Goal: Task Accomplishment & Management: Manage account settings

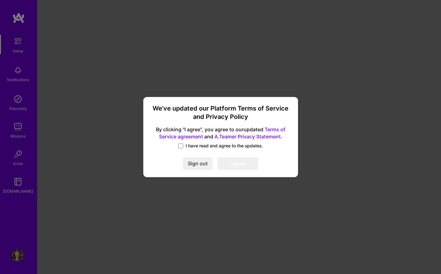
click at [187, 146] on span "I have read and agree to the updates." at bounding box center [224, 146] width 77 height 6
click at [0, 0] on input "I have read and agree to the updates." at bounding box center [0, 0] width 0 height 0
click at [249, 161] on button "I agree" at bounding box center [238, 164] width 41 height 12
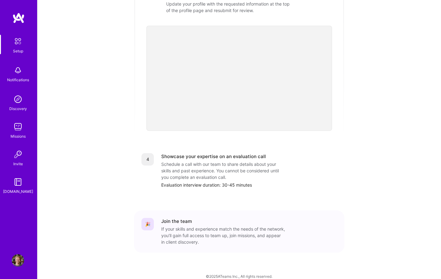
scroll to position [220, 0]
click at [19, 44] on img at bounding box center [17, 41] width 13 height 13
click at [16, 46] on img at bounding box center [17, 41] width 13 height 13
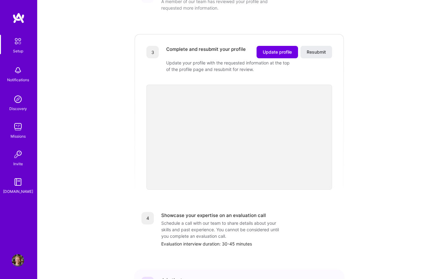
click at [16, 46] on img at bounding box center [17, 41] width 13 height 13
click at [17, 42] on img at bounding box center [17, 41] width 13 height 13
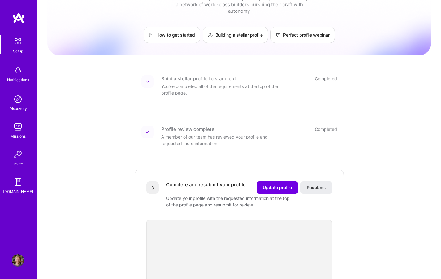
scroll to position [0, 0]
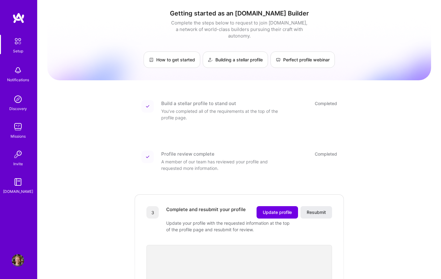
click at [21, 47] on img at bounding box center [17, 41] width 13 height 13
click at [19, 100] on img at bounding box center [18, 99] width 12 height 12
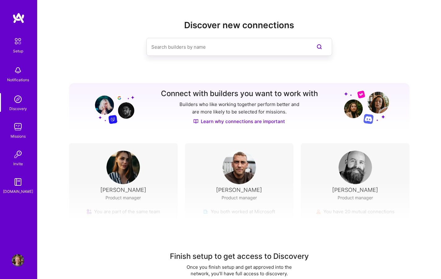
click at [15, 44] on img at bounding box center [17, 41] width 13 height 13
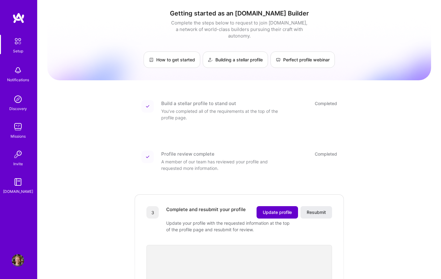
click at [268, 209] on span "Update profile" at bounding box center [277, 212] width 29 height 6
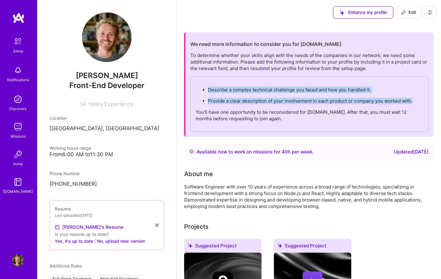
drag, startPoint x: 414, startPoint y: 100, endPoint x: 209, endPoint y: 90, distance: 205.5
click at [209, 90] on ul "Describe a complex technical challenge you faced and how you handled it. Provid…" at bounding box center [310, 95] width 228 height 18
copy ul "Describe a complex technical challenge you faced and how you handled it. Provid…"
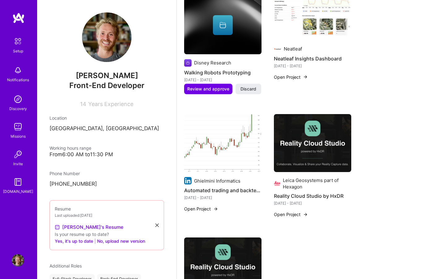
scroll to position [678, 0]
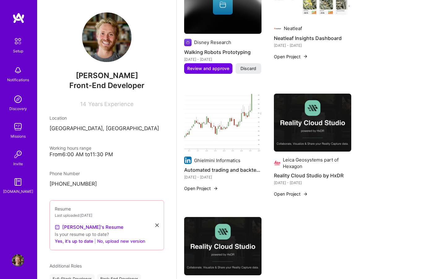
click at [128, 242] on button "No, upload new version" at bounding box center [121, 240] width 48 height 7
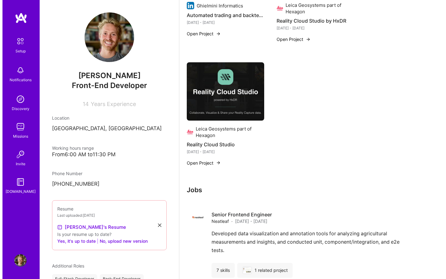
scroll to position [740, 0]
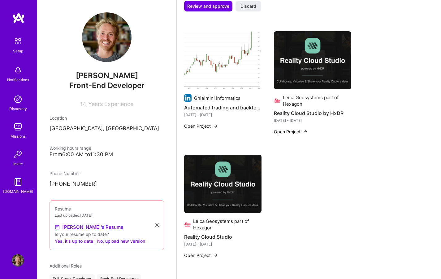
click at [211, 252] on button "Open Project" at bounding box center [201, 255] width 34 height 7
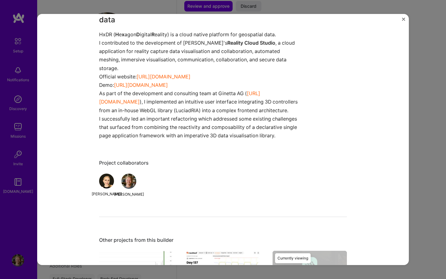
scroll to position [478, 0]
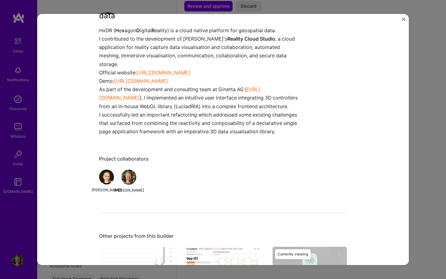
click at [404, 19] on img "Close" at bounding box center [403, 19] width 3 height 3
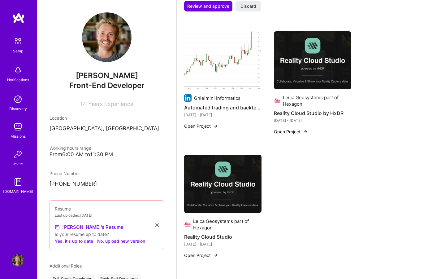
click at [299, 128] on button "Open Project" at bounding box center [291, 131] width 34 height 7
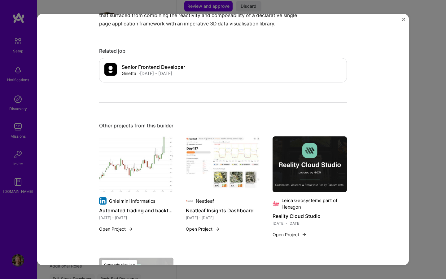
scroll to position [622, 0]
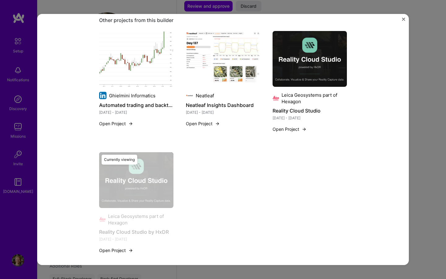
click at [403, 20] on img "Close" at bounding box center [403, 19] width 3 height 3
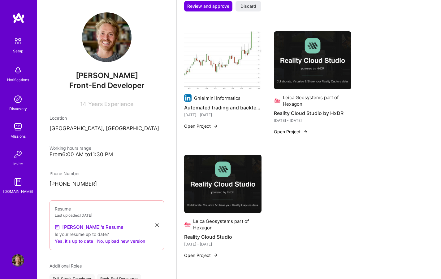
click at [224, 193] on img at bounding box center [222, 184] width 77 height 58
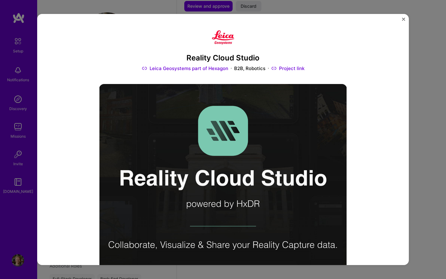
click at [403, 18] on img "Close" at bounding box center [403, 19] width 3 height 3
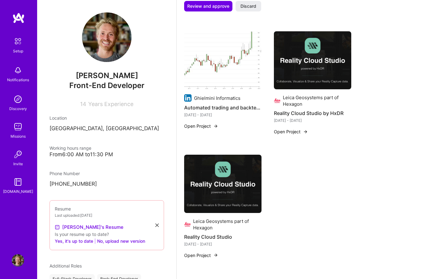
click at [319, 78] on img at bounding box center [312, 60] width 77 height 58
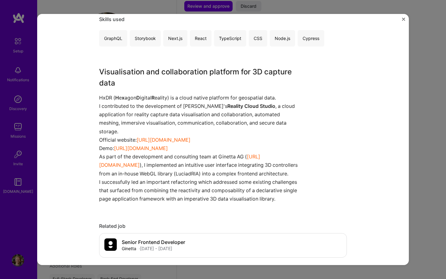
scroll to position [495, 0]
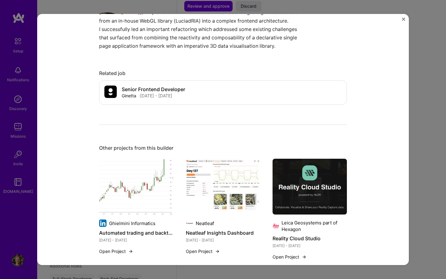
click at [403, 21] on button "Close" at bounding box center [403, 21] width 3 height 7
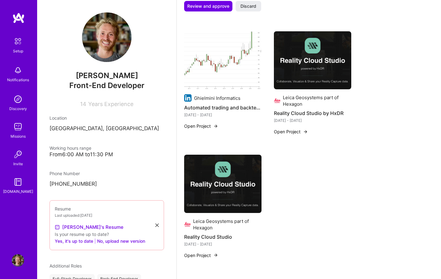
click at [234, 202] on img at bounding box center [222, 184] width 77 height 58
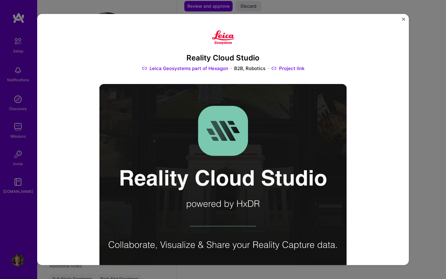
click at [403, 19] on img "Close" at bounding box center [403, 19] width 3 height 3
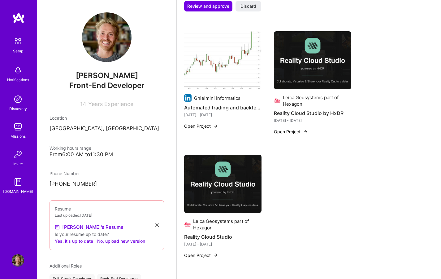
click at [295, 129] on div "Leica Geosystems part of Hexagon Reality Cloud Studio by HxDR [DATE] - [DATE] O…" at bounding box center [312, 86] width 77 height 111
click at [296, 128] on button "Open Project" at bounding box center [291, 131] width 34 height 7
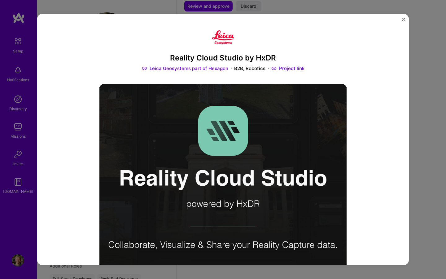
click at [403, 18] on img "Close" at bounding box center [403, 19] width 3 height 3
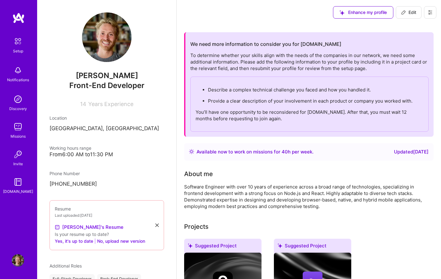
click at [414, 15] on span "Edit" at bounding box center [408, 12] width 15 height 6
select select "CH"
select select "Right Now"
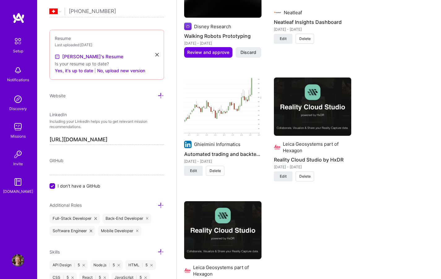
scroll to position [1056, 0]
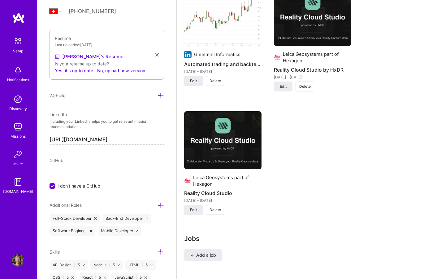
click at [308, 84] on span "Delete" at bounding box center [304, 87] width 11 height 6
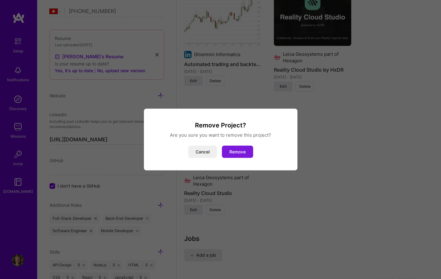
click at [242, 149] on button "Remove" at bounding box center [237, 152] width 31 height 12
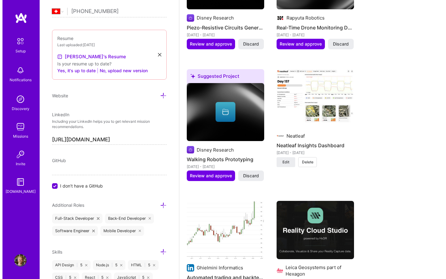
scroll to position [933, 0]
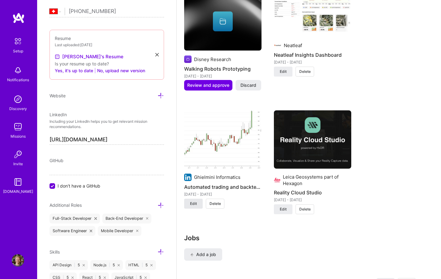
click at [194, 201] on span "Edit" at bounding box center [193, 204] width 7 height 6
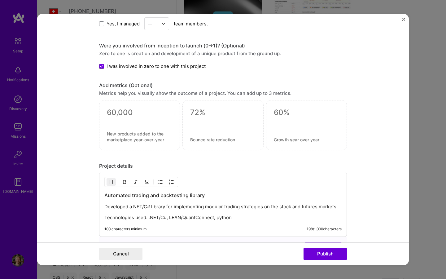
scroll to position [612, 0]
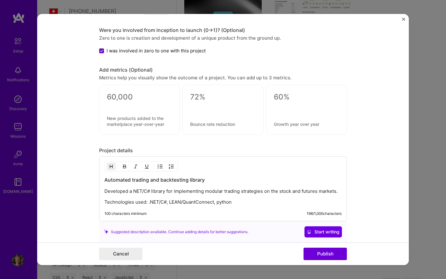
click at [134, 98] on textarea at bounding box center [139, 96] width 65 height 9
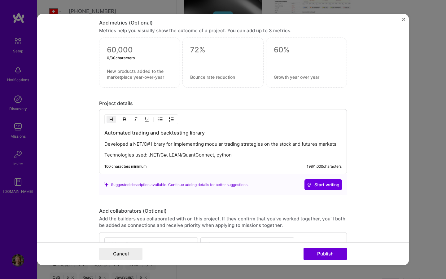
scroll to position [663, 0]
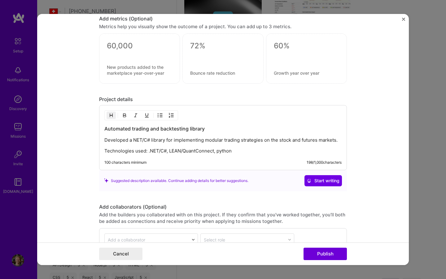
click at [131, 138] on p "Developed a NET/C# library for implementing modular trading strategies on the s…" at bounding box center [222, 140] width 237 height 6
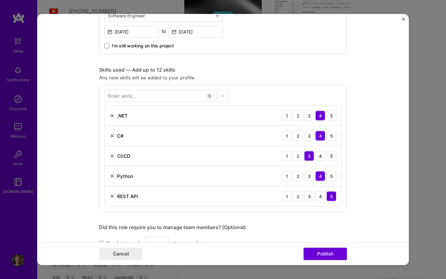
scroll to position [409, 0]
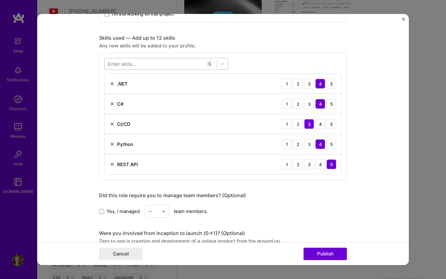
click at [165, 64] on div at bounding box center [161, 64] width 112 height 10
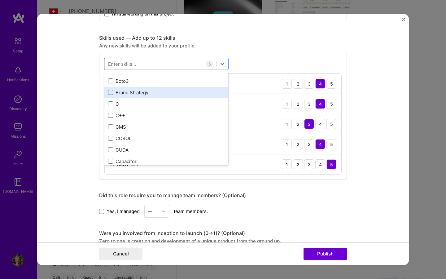
scroll to position [962, 0]
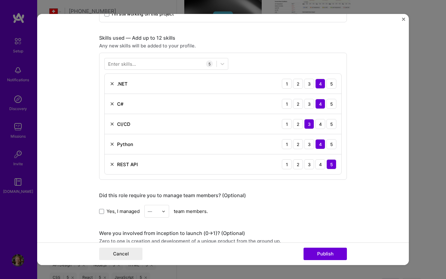
click at [85, 116] on form "Project title Automated trading and backtesting library Company Ghielmini Infor…" at bounding box center [223, 139] width 372 height 251
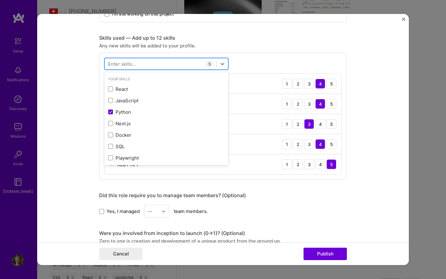
click at [143, 66] on div at bounding box center [161, 64] width 112 height 10
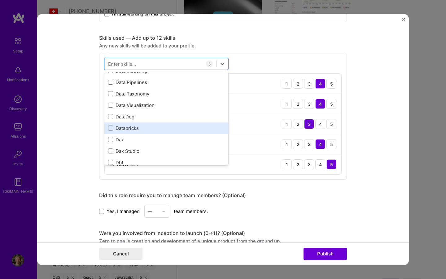
scroll to position [1287, 0]
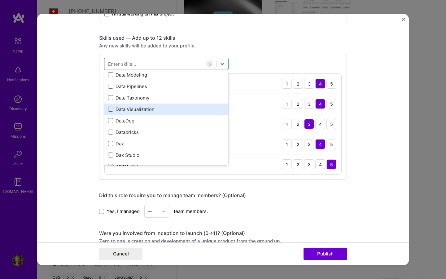
click at [108, 108] on span at bounding box center [110, 109] width 5 height 5
click at [0, 0] on input "checkbox" at bounding box center [0, 0] width 0 height 0
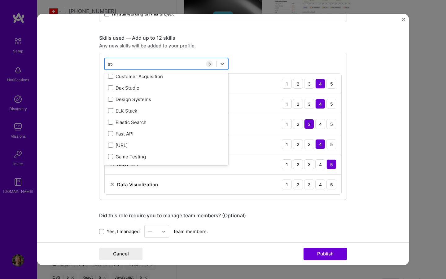
scroll to position [0, 0]
type input "s"
type input "f"
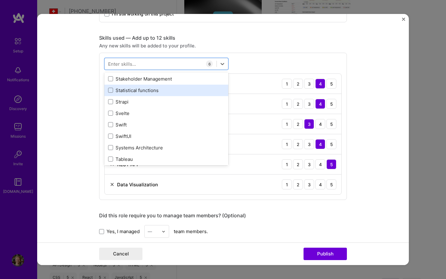
scroll to position [3687, 0]
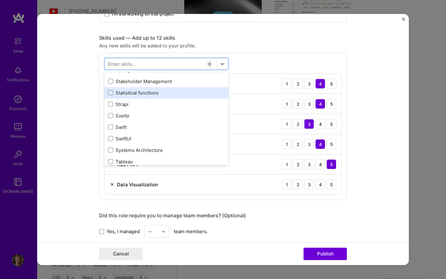
click at [144, 92] on div "Statistical functions" at bounding box center [166, 92] width 116 height 7
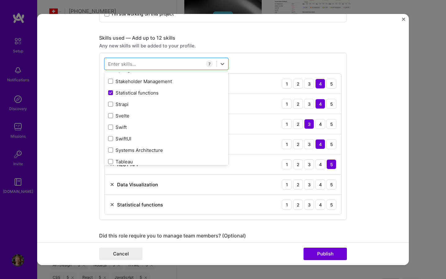
click at [57, 138] on form "Project title Automated trading and backtesting library Company Ghielmini Infor…" at bounding box center [223, 139] width 372 height 251
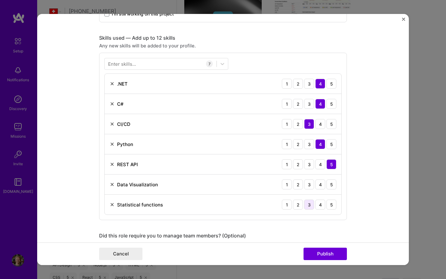
click at [308, 205] on div "3" at bounding box center [309, 204] width 10 height 10
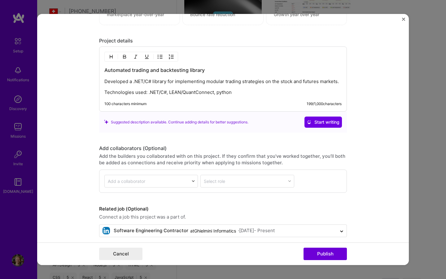
scroll to position [768, 0]
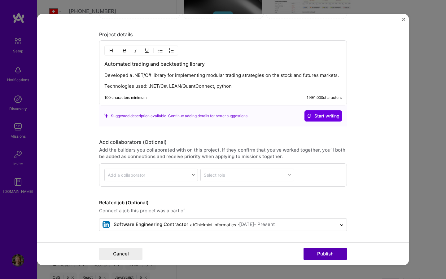
click at [327, 252] on button "Publish" at bounding box center [324, 253] width 43 height 12
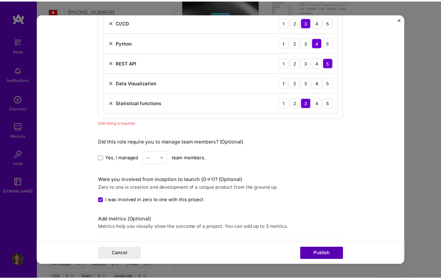
scroll to position [430, 0]
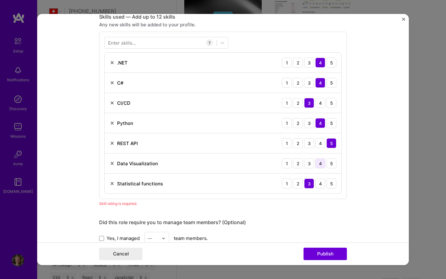
click at [317, 164] on div "4" at bounding box center [320, 163] width 10 height 10
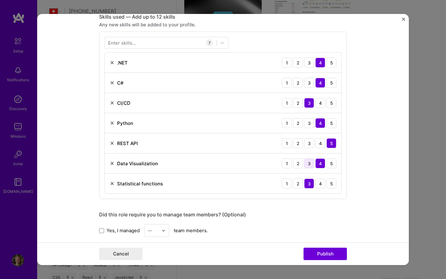
click at [309, 165] on div "3" at bounding box center [309, 163] width 10 height 10
click at [323, 251] on button "Publish" at bounding box center [324, 253] width 43 height 12
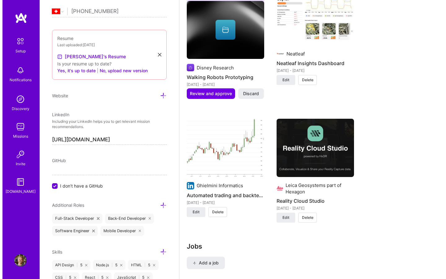
scroll to position [923, 0]
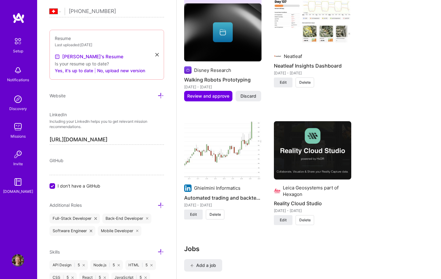
click at [254, 165] on img at bounding box center [222, 150] width 77 height 58
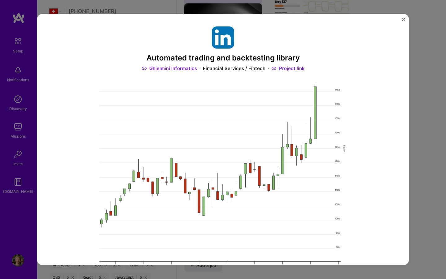
click at [379, 49] on div "Automated trading and backtesting library Ghielmini Informatics Financial Servi…" at bounding box center [223, 139] width 372 height 251
click at [434, 56] on div "Automated trading and backtesting library Ghielmini Informatics Financial Servi…" at bounding box center [223, 139] width 446 height 279
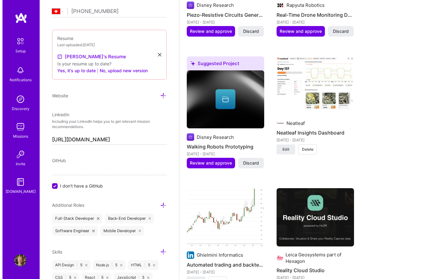
scroll to position [987, 0]
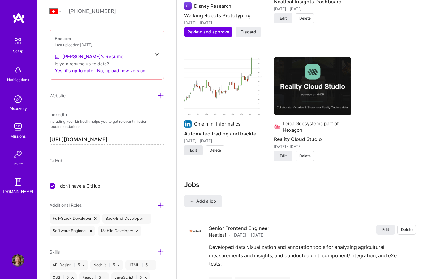
click at [196, 147] on span "Edit" at bounding box center [193, 150] width 7 height 6
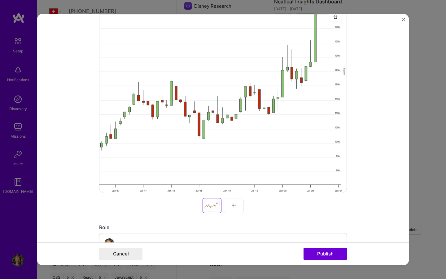
scroll to position [118, 0]
click at [234, 204] on div at bounding box center [234, 206] width 20 height 15
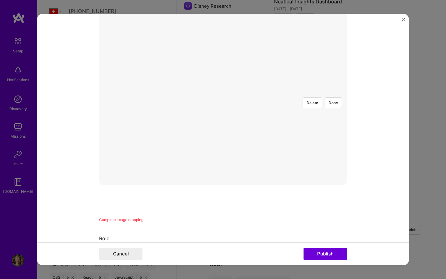
click at [273, 106] on div at bounding box center [341, 143] width 136 height 102
click at [332, 97] on button "Done" at bounding box center [333, 102] width 17 height 11
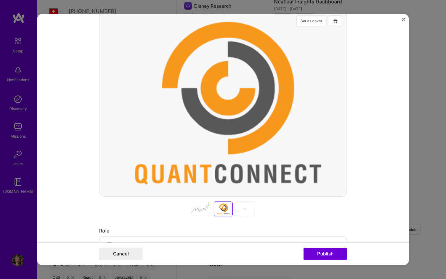
click at [307, 23] on button "Set as cover" at bounding box center [311, 20] width 30 height 11
click at [220, 212] on div at bounding box center [223, 208] width 20 height 15
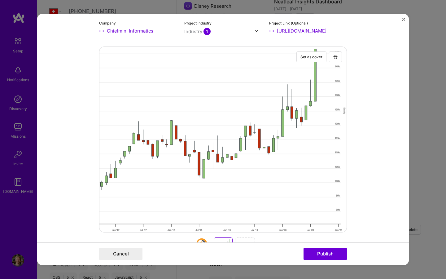
scroll to position [74, 0]
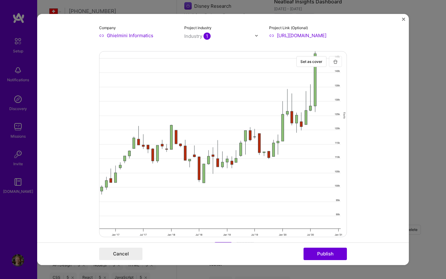
click at [334, 62] on img "button" at bounding box center [335, 61] width 5 height 5
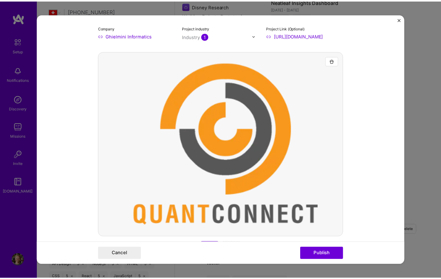
scroll to position [85, 0]
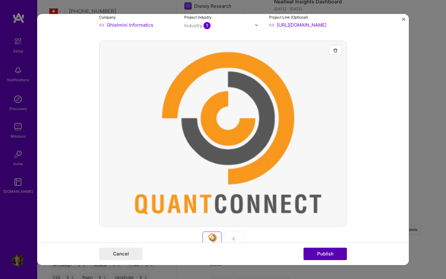
click at [314, 253] on button "Publish" at bounding box center [324, 253] width 43 height 12
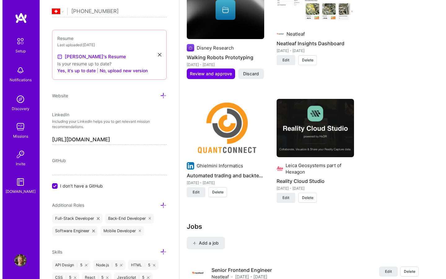
scroll to position [944, 0]
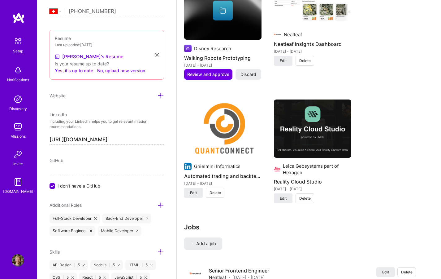
click at [241, 142] on img at bounding box center [222, 128] width 77 height 58
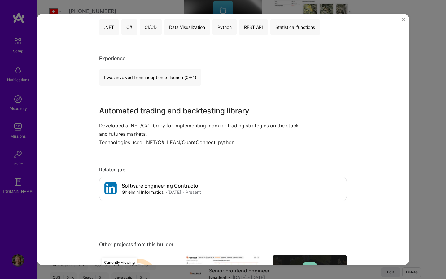
scroll to position [337, 0]
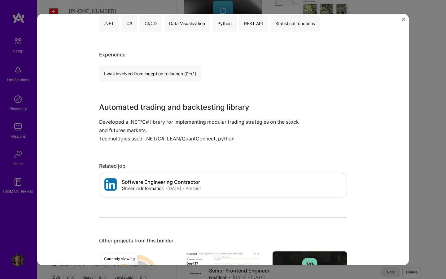
click at [403, 20] on img "Close" at bounding box center [403, 19] width 3 height 3
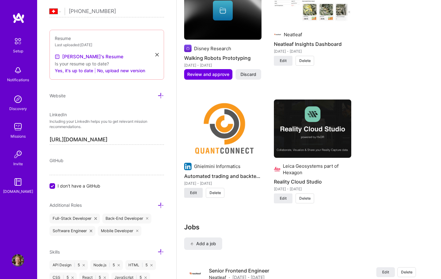
click at [196, 190] on span "Edit" at bounding box center [193, 193] width 7 height 6
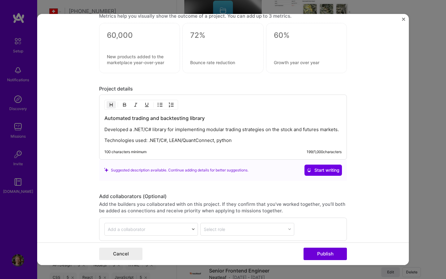
scroll to position [716, 0]
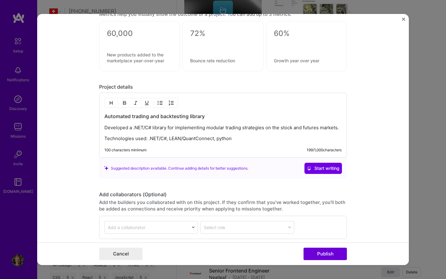
click at [252, 139] on p "Technologies used: .NET/C#, LEAN/QuantConnect, python" at bounding box center [222, 138] width 237 height 6
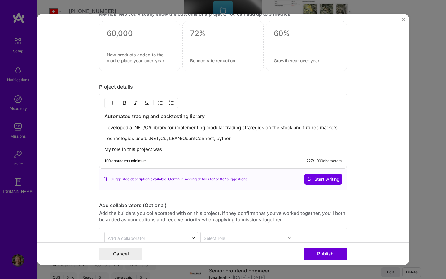
click at [120, 151] on p "My role in this project was" at bounding box center [222, 149] width 237 height 6
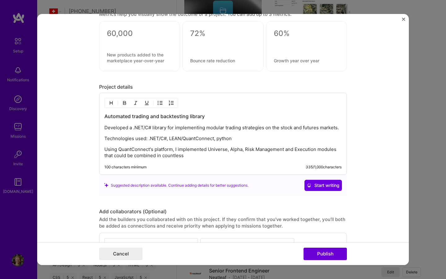
click at [205, 148] on p "Using QuantConnect's platform, I implemented Universe, Alpha, Risk Management a…" at bounding box center [222, 152] width 237 height 12
click at [144, 156] on p "Using QuantConnect's platform, I implemented parametrized Universe, Alpha, Risk…" at bounding box center [222, 152] width 237 height 12
click at [227, 156] on p "Using QuantConnect's platform, I implemented parametrised Universe, Alpha, Risk…" at bounding box center [222, 152] width 237 height 12
click at [218, 158] on p "Using QuantConnect's platform, I implemented parametrised Universe, Alpha, Risk…" at bounding box center [222, 152] width 237 height 12
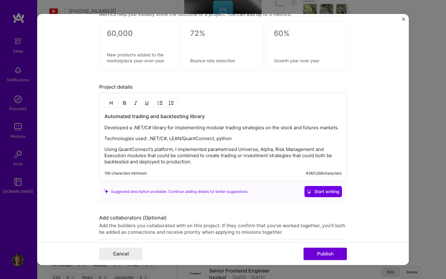
click at [125, 162] on p "Using QuantConnect's platform, I implemented parametrised Universe, Alpha, Risk…" at bounding box center [222, 155] width 237 height 19
click at [258, 160] on p "Using QuantConnect's platform, I implemented parametrised Universe, Alpha, Risk…" at bounding box center [222, 155] width 237 height 19
click at [271, 162] on p "Using QuantConnect's platform, I implemented parametrised Universe, Alpha, Risk…" at bounding box center [222, 155] width 237 height 19
click at [266, 160] on p "Using QuantConnect's platform, I implemented parametrised Universe, Alpha, Risk…" at bounding box center [222, 155] width 237 height 19
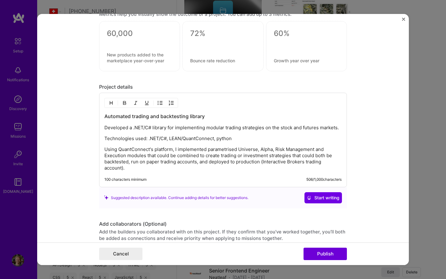
click at [261, 161] on p "Using QuantConnect's platform, I implemented parametrised Universe, Alpha, Risk…" at bounding box center [222, 158] width 237 height 25
click at [171, 169] on p "Using QuantConnect's platform, I implemented parametrised Universe, Alpha, Risk…" at bounding box center [222, 158] width 237 height 25
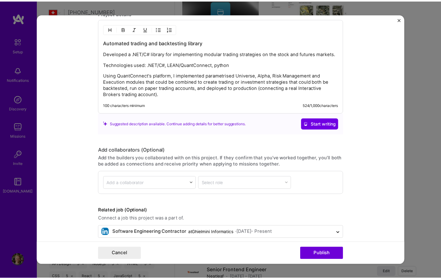
scroll to position [786, 0]
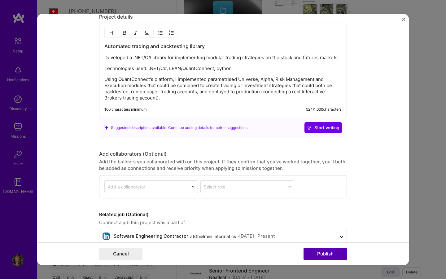
click at [336, 255] on button "Publish" at bounding box center [324, 253] width 43 height 12
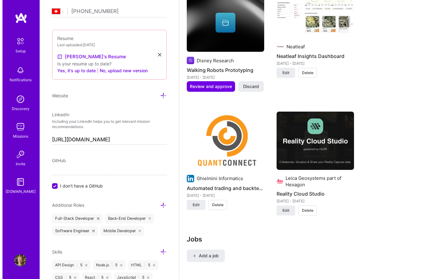
scroll to position [928, 0]
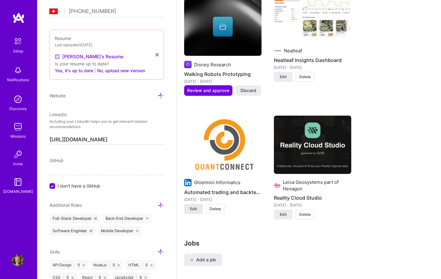
click at [192, 206] on span "Edit" at bounding box center [193, 209] width 7 height 6
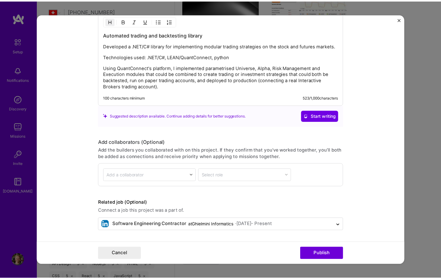
scroll to position [709, 0]
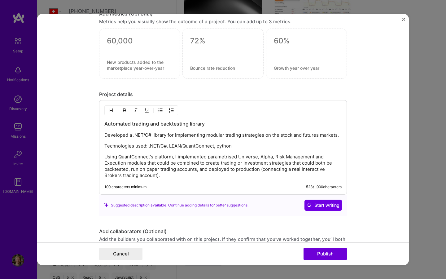
click at [171, 158] on p "Using QuantConnect's platform, I implemented parametrised Universe, Alpha, Risk…" at bounding box center [222, 166] width 237 height 25
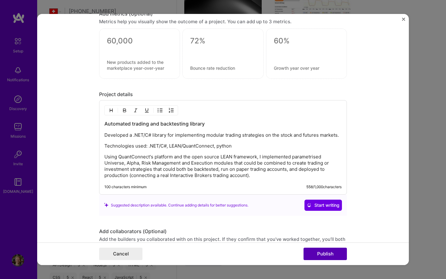
click at [338, 254] on button "Publish" at bounding box center [324, 253] width 43 height 12
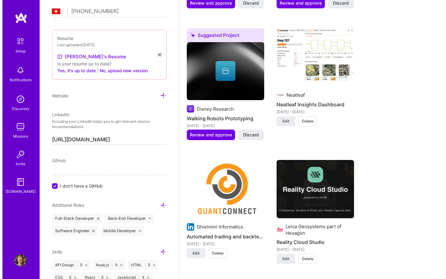
scroll to position [855, 0]
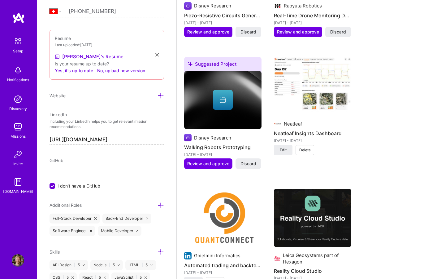
click at [308, 97] on img at bounding box center [312, 86] width 77 height 58
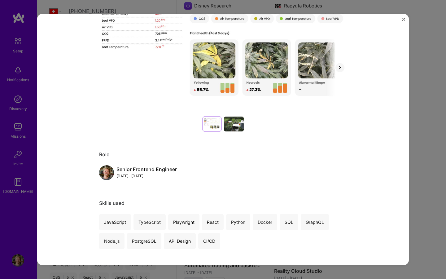
scroll to position [310, 0]
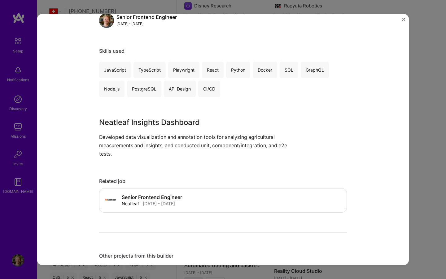
click at [401, 20] on div "Neatleaf Insights Dashboard Neatleaf Agriculture / AgTech, Robotics Project lin…" at bounding box center [223, 139] width 372 height 251
click at [403, 20] on img "Close" at bounding box center [403, 19] width 3 height 3
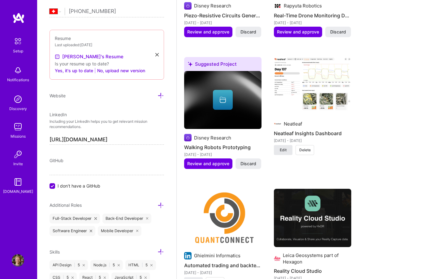
click at [289, 145] on button "Edit" at bounding box center [283, 150] width 19 height 10
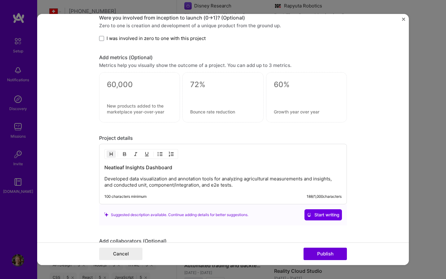
scroll to position [770, 0]
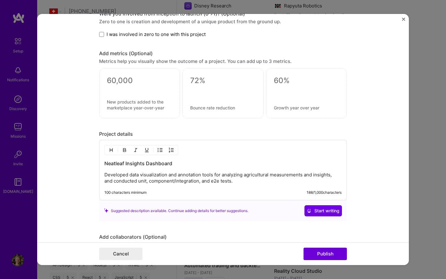
click at [233, 181] on p "Developed data visualization and annotation tools for analyzing agricultural me…" at bounding box center [222, 178] width 237 height 12
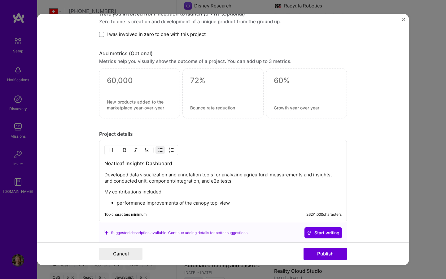
click at [194, 205] on p "performance improvements of the canopy top-view" at bounding box center [229, 203] width 225 height 6
click at [247, 203] on p "performance improvements of the green house top-view" at bounding box center [229, 203] width 225 height 6
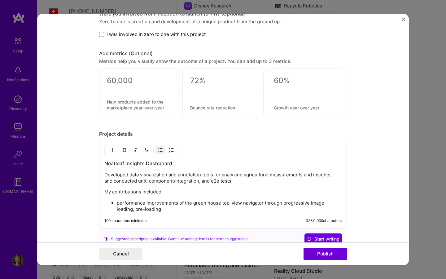
click at [133, 209] on p "performance improvements of the green house top-view navigator through progress…" at bounding box center [229, 206] width 225 height 12
click at [322, 202] on p "performance improvements of the green house top-view navigator through progress…" at bounding box center [229, 206] width 225 height 12
click at [175, 210] on p "performance improvements of the green house top-view navigator through progress…" at bounding box center [229, 206] width 225 height 12
copy p "sub-window"
click at [281, 203] on p "performance improvements of the green house top-view navigator through progress…" at bounding box center [229, 206] width 225 height 12
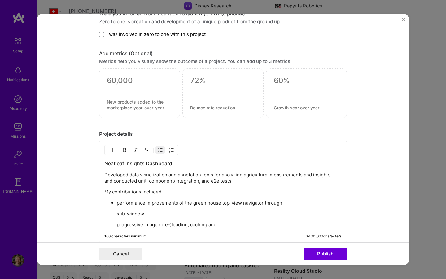
click at [117, 214] on p "sub-window" at bounding box center [229, 214] width 225 height 6
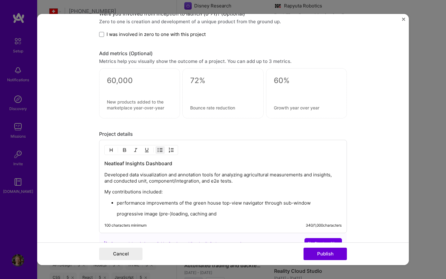
click at [156, 211] on p "progressive image (pre-)loading, caching and" at bounding box center [229, 214] width 225 height 6
click at [117, 212] on p "progressive image(pre-)loading, caching and" at bounding box center [229, 214] width 225 height 6
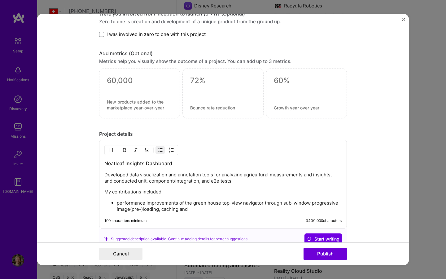
click at [182, 208] on p "performance improvements of the green house top-view navigator through sub-wind…" at bounding box center [229, 206] width 225 height 12
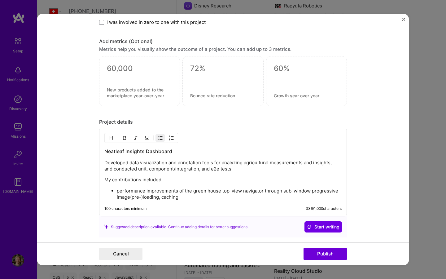
scroll to position [786, 0]
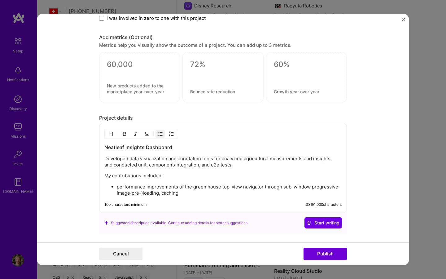
click at [117, 187] on p "performance improvements of the green house top-view navigator through sub-wind…" at bounding box center [229, 190] width 225 height 12
click at [189, 191] on p "performance improvements of the green house top-view navigator through sub-wind…" at bounding box center [229, 190] width 225 height 12
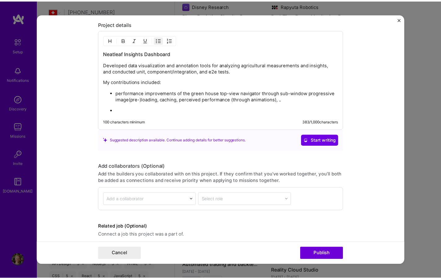
scroll to position [875, 0]
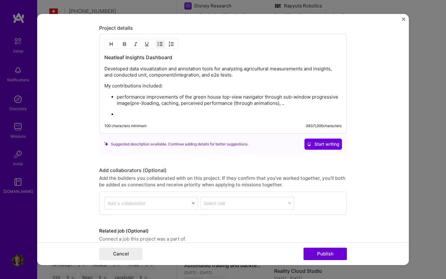
click at [178, 103] on p "performance improvements of the green house top-view navigator through sub-wind…" at bounding box center [229, 100] width 225 height 12
click at [291, 104] on p "performance improvements of the green house top-view navigator through sub-wind…" at bounding box center [229, 100] width 225 height 12
click at [131, 113] on p at bounding box center [229, 114] width 225 height 6
click at [177, 113] on p "Extensive refactoring of the frontend" at bounding box center [229, 114] width 225 height 6
click at [229, 115] on p "Extensive refactoring of the dashboard frontend app from a nested" at bounding box center [229, 114] width 225 height 6
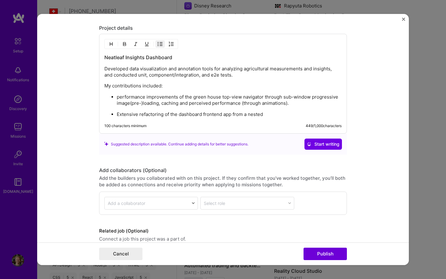
click at [287, 112] on p "Extensive refactoring of the dashboard frontend app from a nested" at bounding box center [229, 114] width 225 height 6
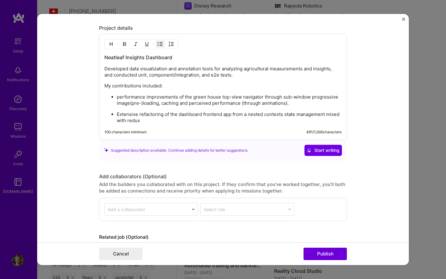
click at [263, 113] on p "Extensive refactoring of the dashboard frontend app from a nested contexts stat…" at bounding box center [229, 117] width 225 height 12
click at [163, 122] on p "Extensive refactoring of the dashboard frontend app from a nested React context…" at bounding box center [229, 117] width 225 height 12
click at [230, 115] on p "Extensive refactoring of the dashboard frontend app from a nested React context…" at bounding box center [229, 117] width 225 height 12
drag, startPoint x: 192, startPoint y: 120, endPoint x: 195, endPoint y: 120, distance: 3.2
click at [192, 120] on p "Extensive refactoring of the dashboard frontend app, e.g moving from a nested R…" at bounding box center [229, 117] width 225 height 12
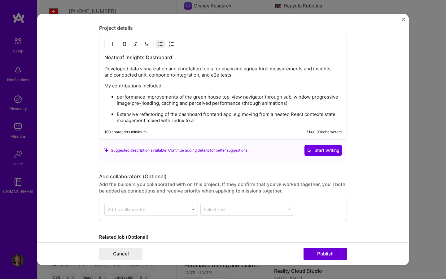
click at [171, 120] on p "Extensive refactoring of the dashboard frontend app, e.g moving from a nested R…" at bounding box center [229, 117] width 225 height 12
click at [200, 120] on p "Extensive refactoring of the dashboard frontend app, e.g moving from a nested R…" at bounding box center [229, 117] width 225 height 12
click at [207, 120] on p "Extensive refactoring of the dashboard frontend app, e.g moving from a nested R…" at bounding box center [229, 117] width 225 height 12
click at [230, 122] on p "Extensive refactoring of the dashboard frontend app, e.g moving from a nested R…" at bounding box center [229, 117] width 225 height 12
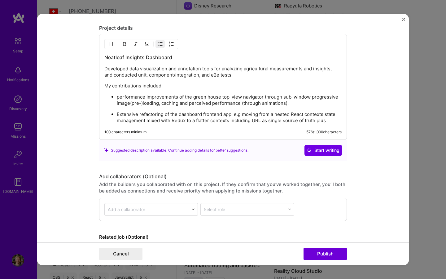
click at [239, 113] on p "Extensive refactoring of the dashboard frontend app, e.g moving from a nested R…" at bounding box center [229, 117] width 225 height 12
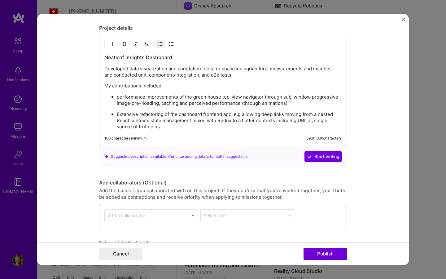
click at [153, 128] on p "Extensive refactoring of the dashboard frontend app, e.g allowing deep links mo…" at bounding box center [229, 120] width 225 height 19
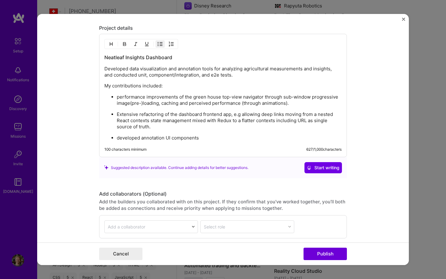
click at [162, 137] on p "developed annotation UI components" at bounding box center [229, 138] width 225 height 6
click at [241, 137] on p "developed annotation and collaboration UI components" at bounding box center [229, 138] width 225 height 6
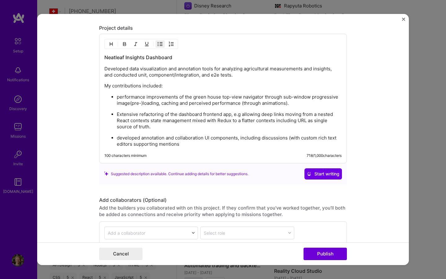
click at [156, 144] on p "developed annotation and collaboration UI components, including discussions (wi…" at bounding box center [229, 141] width 225 height 12
click at [200, 143] on p "developed annotation and collaboration UI components, including discussions (wi…" at bounding box center [229, 141] width 225 height 12
click at [183, 144] on p "developed annotation and collaboration UI components, including discussions (wi…" at bounding box center [229, 141] width 225 height 12
click at [212, 144] on p "developed annotation and collaboration UI components, including discussions (wi…" at bounding box center [229, 141] width 225 height 12
click at [314, 255] on button "Publish" at bounding box center [324, 253] width 43 height 12
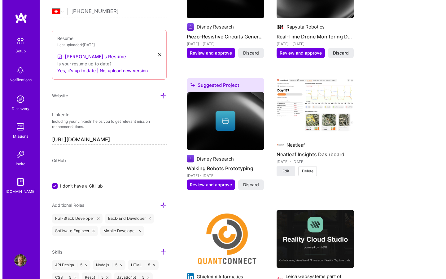
scroll to position [834, 0]
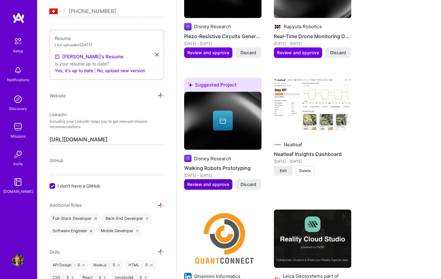
click at [218, 181] on span "Review and approve" at bounding box center [208, 184] width 42 height 6
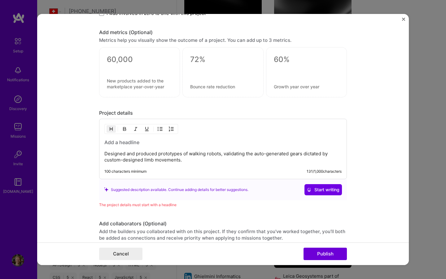
scroll to position [426, 0]
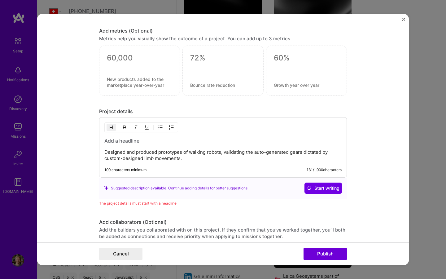
click at [260, 164] on div "Designed and produced prototypes of walking robots, validating the auto-generat…" at bounding box center [223, 147] width 248 height 60
click at [209, 155] on p "Designed and produced prototypes of walking robots, validating the auto-generat…" at bounding box center [222, 155] width 237 height 12
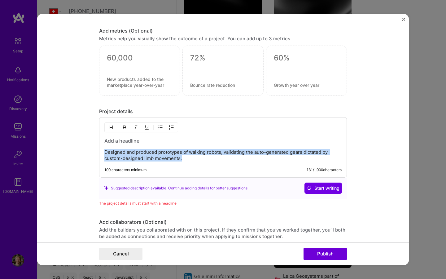
click at [209, 155] on p "Designed and produced prototypes of walking robots, validating the auto-generat…" at bounding box center [222, 155] width 237 height 12
copy p "Designed and produced prototypes of walking robots, validating the auto-generat…"
click at [311, 185] on span "Start writing" at bounding box center [323, 188] width 33 height 6
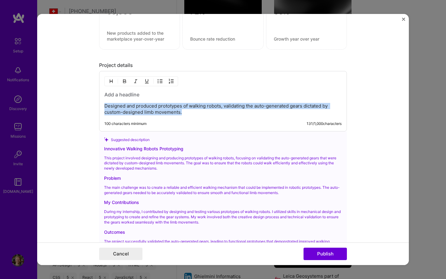
scroll to position [462, 0]
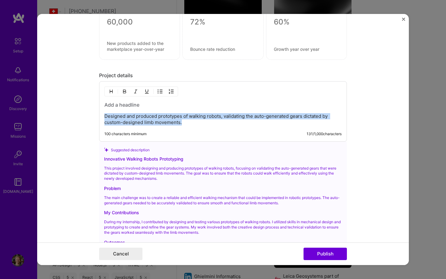
click at [121, 103] on h3 at bounding box center [222, 104] width 237 height 7
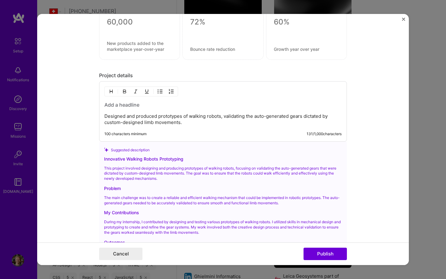
click at [121, 103] on h3 at bounding box center [222, 104] width 237 height 7
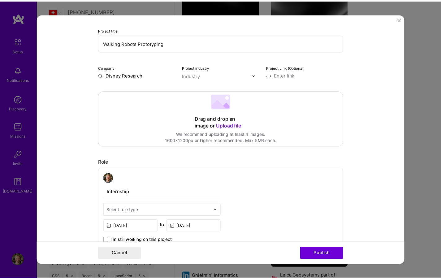
scroll to position [31, 0]
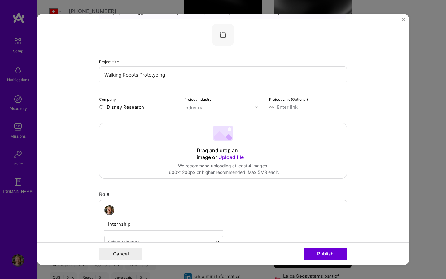
click at [401, 15] on form "Editing suggested project This project is suggested based on your LinkedIn, res…" at bounding box center [223, 139] width 372 height 251
click at [404, 19] on img "Close" at bounding box center [403, 19] width 3 height 3
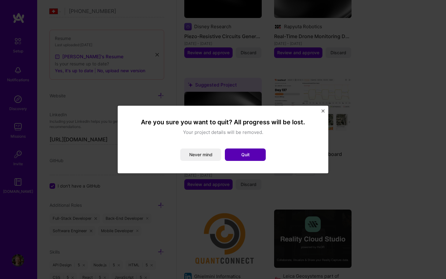
click at [256, 152] on button "Quit" at bounding box center [245, 154] width 41 height 12
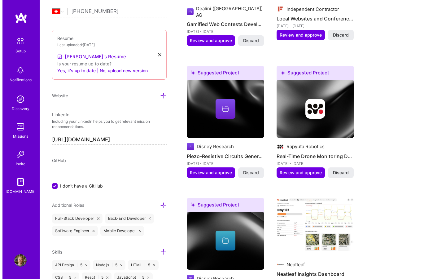
scroll to position [635, 0]
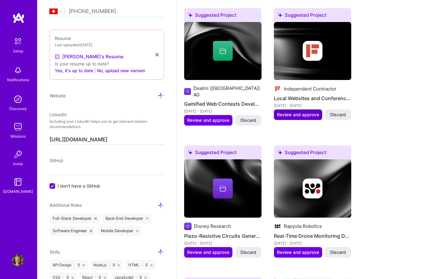
click at [300, 111] on span "Review and approve" at bounding box center [298, 114] width 42 height 6
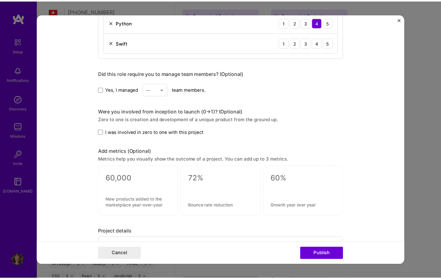
scroll to position [611, 0]
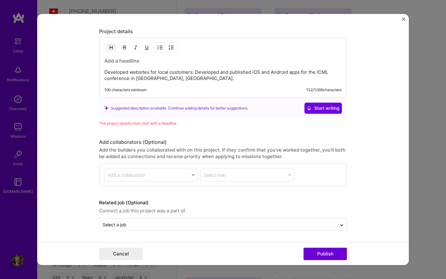
click at [403, 19] on img "Close" at bounding box center [403, 19] width 3 height 3
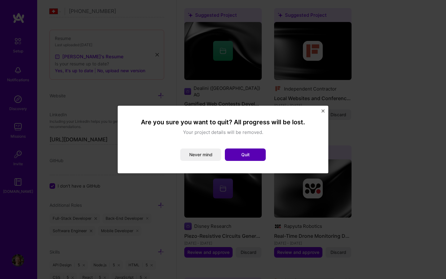
click at [255, 154] on button "Quit" at bounding box center [245, 154] width 41 height 12
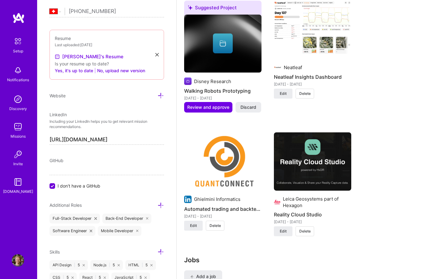
scroll to position [877, 0]
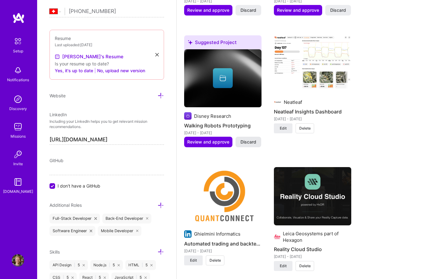
click at [253, 139] on span "Discard" at bounding box center [249, 142] width 16 height 6
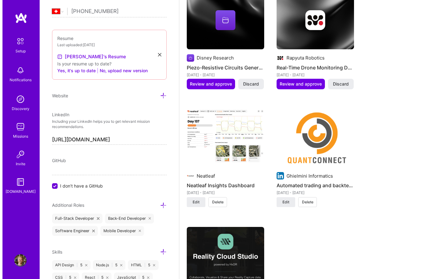
scroll to position [700, 0]
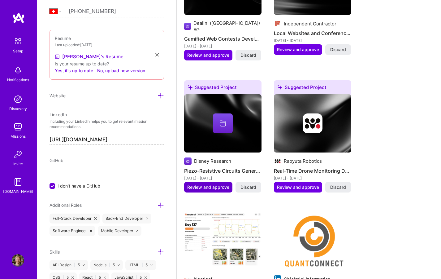
click at [203, 184] on span "Review and approve" at bounding box center [208, 187] width 42 height 6
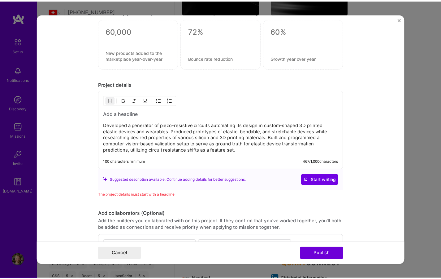
scroll to position [481, 0]
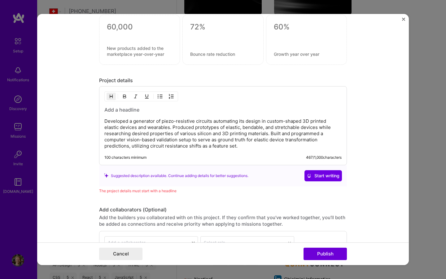
click at [403, 19] on img "Close" at bounding box center [403, 19] width 3 height 3
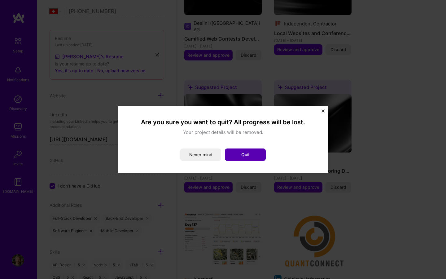
click at [254, 155] on button "Quit" at bounding box center [245, 154] width 41 height 12
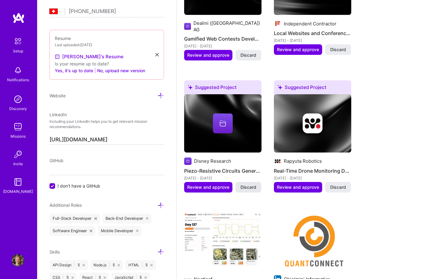
click at [251, 184] on span "Discard" at bounding box center [249, 187] width 16 height 6
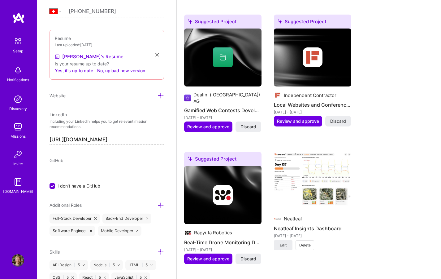
scroll to position [597, 0]
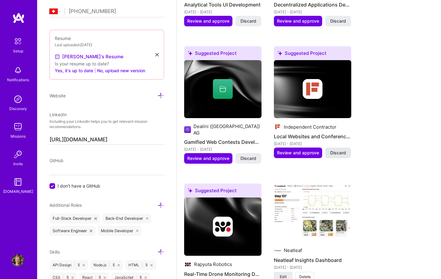
click at [341, 154] on span "Discard" at bounding box center [338, 153] width 16 height 6
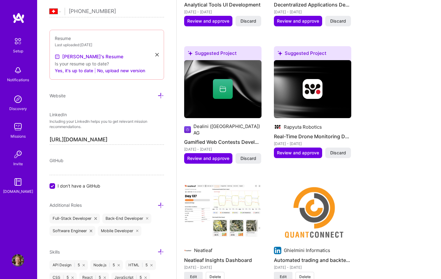
click at [247, 155] on span "Discard" at bounding box center [249, 158] width 16 height 6
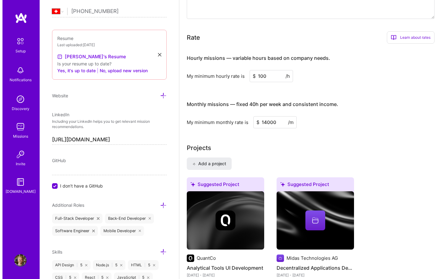
scroll to position [456, 0]
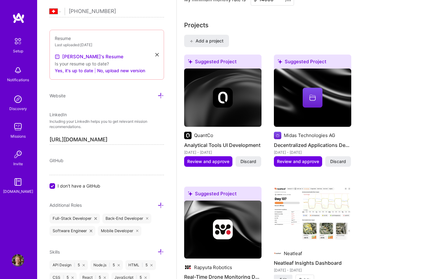
click at [303, 115] on img at bounding box center [312, 97] width 77 height 58
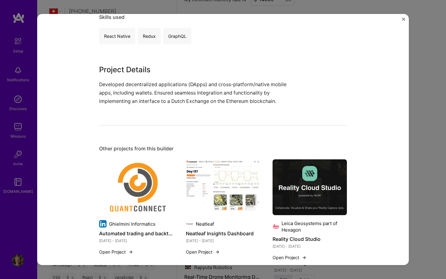
scroll to position [142, 0]
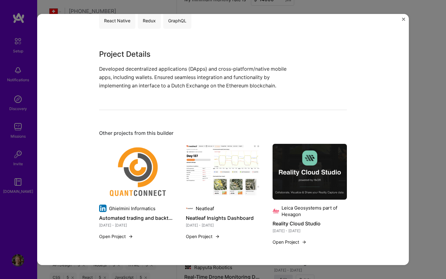
click at [404, 18] on img "Close" at bounding box center [403, 19] width 3 height 3
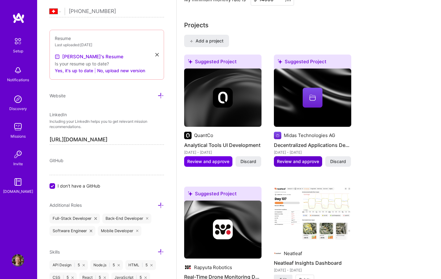
click at [295, 162] on span "Review and approve" at bounding box center [298, 161] width 42 height 6
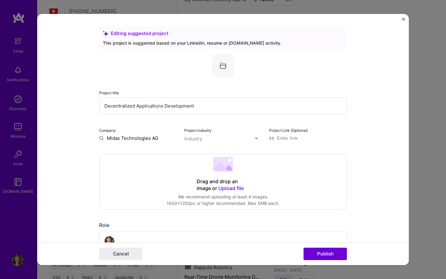
click at [233, 188] on span "Upload file" at bounding box center [230, 188] width 25 height 6
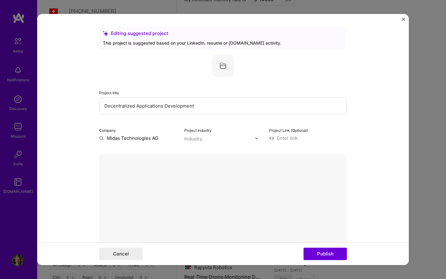
scroll to position [91, 0]
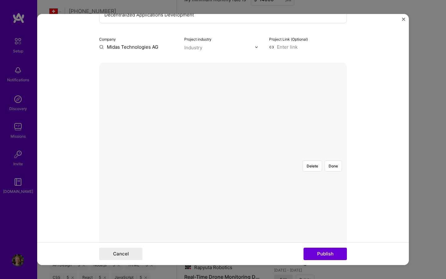
click at [223, 155] on div at bounding box center [342, 245] width 239 height 180
click at [223, 155] on div at bounding box center [223, 155] width 0 height 0
click at [230, 161] on div at bounding box center [346, 248] width 232 height 174
click at [230, 207] on div at bounding box center [346, 242] width 232 height 174
click at [230, 155] on div at bounding box center [346, 242] width 232 height 174
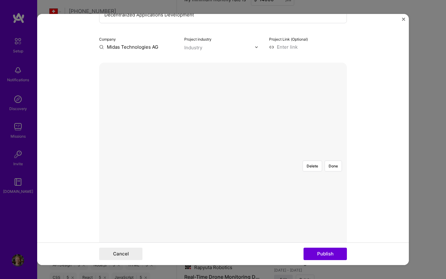
click at [233, 158] on div at bounding box center [347, 244] width 229 height 172
click at [232, 157] on div at bounding box center [346, 243] width 228 height 172
click at [245, 167] on div at bounding box center [352, 248] width 215 height 162
click at [234, 160] on div at bounding box center [341, 241] width 215 height 162
click at [329, 234] on div at bounding box center [345, 244] width 223 height 168
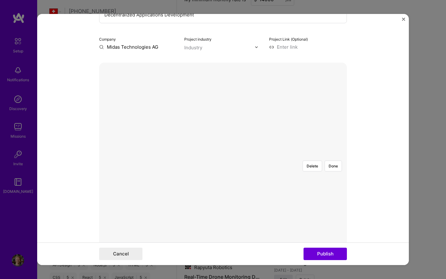
click at [286, 222] on div at bounding box center [346, 244] width 223 height 168
click at [331, 160] on button "Done" at bounding box center [333, 165] width 17 height 11
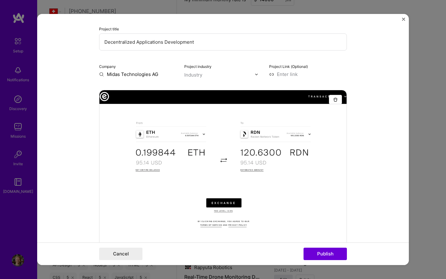
scroll to position [63, 0]
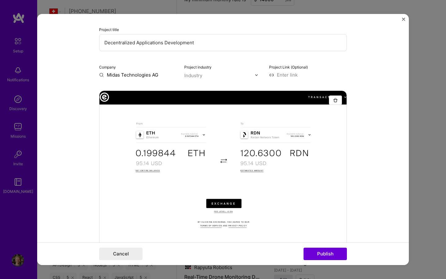
click at [248, 74] on input "text" at bounding box center [219, 75] width 71 height 7
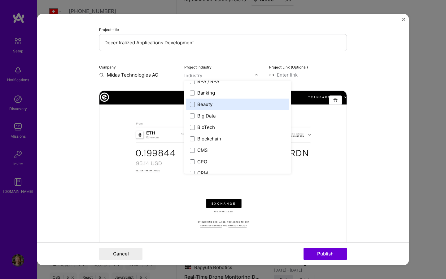
scroll to position [215, 0]
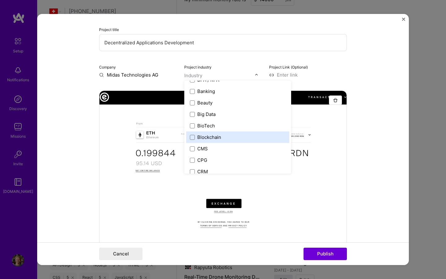
click at [207, 138] on div "Blockchain" at bounding box center [209, 137] width 24 height 7
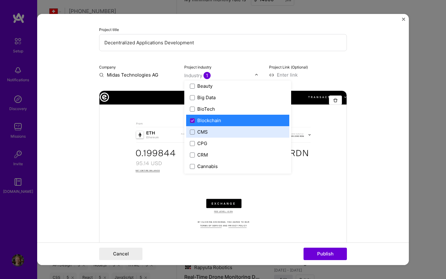
scroll to position [232, 0]
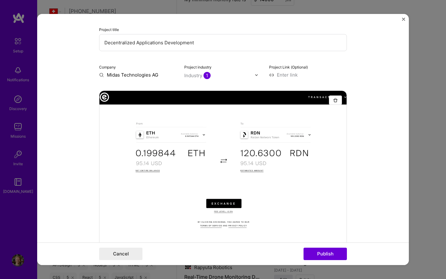
click at [352, 156] on form "Editing suggested project This project is suggested based on your LinkedIn, res…" at bounding box center [223, 139] width 372 height 251
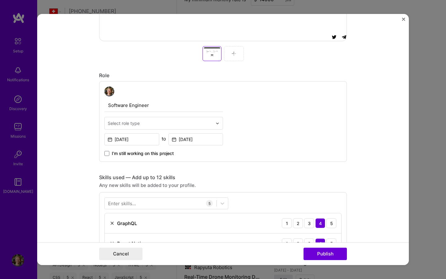
scroll to position [300, 0]
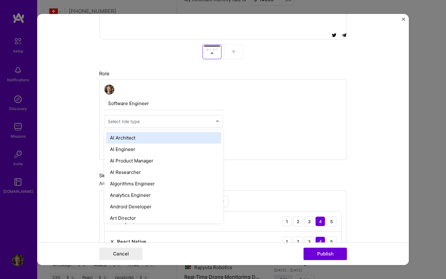
click at [209, 123] on input "text" at bounding box center [160, 121] width 105 height 7
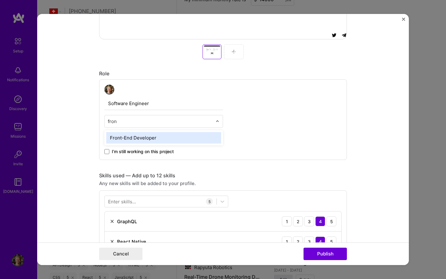
type input "front"
click at [149, 141] on div "Front-End Developer" at bounding box center [163, 137] width 115 height 11
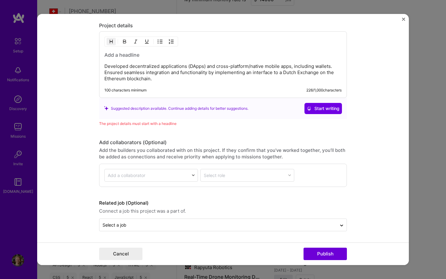
scroll to position [766, 0]
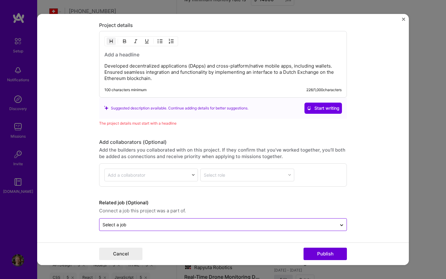
click at [218, 225] on input "text" at bounding box center [218, 224] width 231 height 7
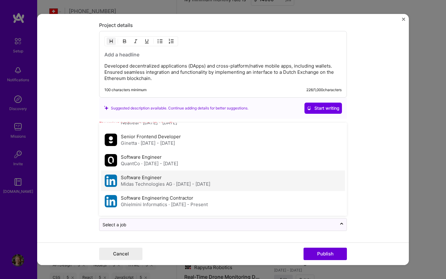
scroll to position [16, 0]
click at [181, 182] on span "· [DATE] - [DATE]" at bounding box center [191, 184] width 37 height 6
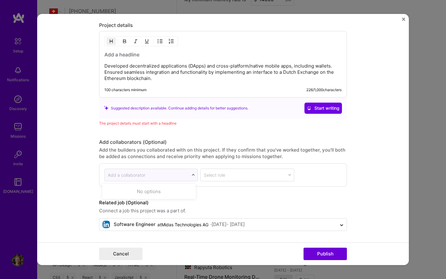
click at [181, 176] on input "text" at bounding box center [147, 175] width 78 height 7
click at [191, 150] on div "Add the builders you collaborated with on this project. If they confirm that yo…" at bounding box center [223, 152] width 248 height 13
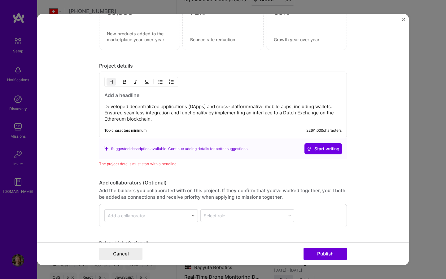
scroll to position [717, 0]
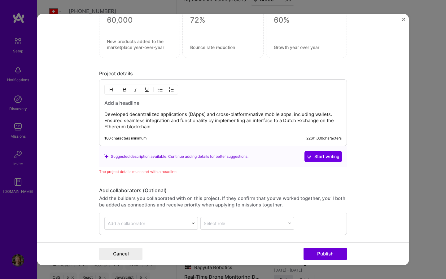
click at [165, 116] on p "Developed decentralized applications (DApps) and cross-platform/native mobile a…" at bounding box center [222, 120] width 237 height 19
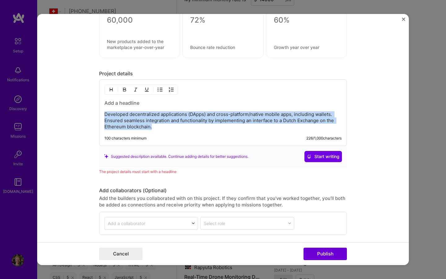
click at [165, 116] on p "Developed decentralized applications (DApps) and cross-platform/native mobile a…" at bounding box center [222, 120] width 237 height 19
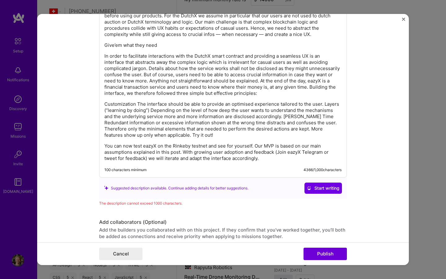
scroll to position [1032, 0]
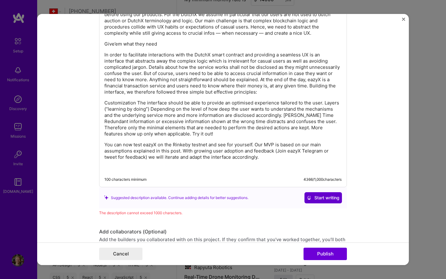
click at [317, 195] on span "Start writing" at bounding box center [323, 197] width 33 height 6
click at [274, 154] on p "You can now test eazyX on the Rinkeby testnet and see for yourself. Our MVP is …" at bounding box center [222, 151] width 237 height 19
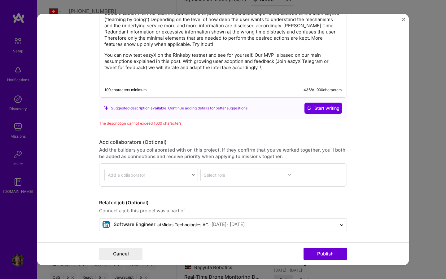
scroll to position [1098, 0]
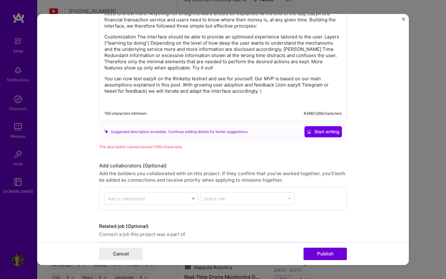
click at [216, 57] on p "Customization The interface should be able to provide an optimised experience t…" at bounding box center [222, 52] width 237 height 37
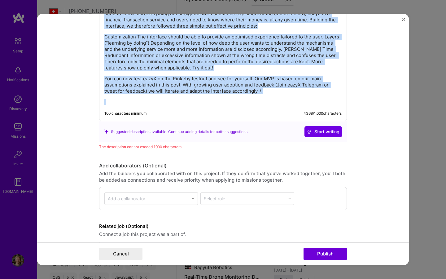
copy div "In a recent blog we announced to build an interface to the decentralized exchan…"
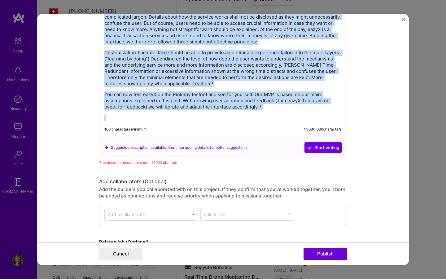
click at [213, 82] on p "Customization The interface should be able to provide an optimised experience t…" at bounding box center [222, 68] width 237 height 37
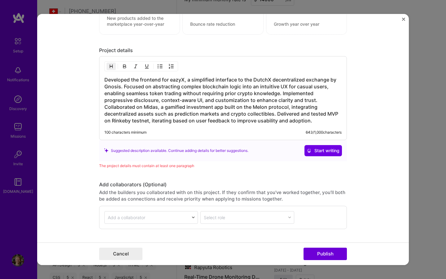
scroll to position [735, 0]
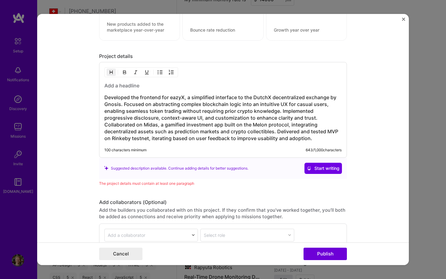
click at [134, 85] on h3 at bounding box center [222, 85] width 237 height 7
drag, startPoint x: 154, startPoint y: 85, endPoint x: 78, endPoint y: 85, distance: 76.2
click at [78, 85] on form "Editing suggested project This project is suggested based on your LinkedIn, res…" at bounding box center [223, 139] width 372 height 251
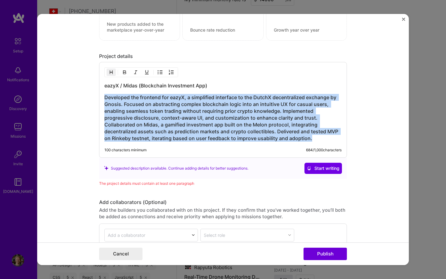
drag, startPoint x: 103, startPoint y: 98, endPoint x: 312, endPoint y: 139, distance: 213.5
click at [312, 139] on h3 "Developed the frontend for eazyX, a simplified interface to the DutchX decentra…" at bounding box center [222, 118] width 237 height 48
click at [111, 72] on button "button" at bounding box center [111, 71] width 9 height 7
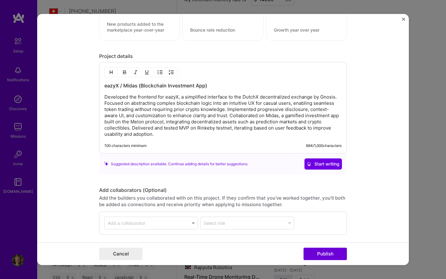
click at [161, 119] on p "Developed the frontend for eazyX, a simplified interface to the DutchX decentra…" at bounding box center [222, 115] width 237 height 43
click at [228, 116] on p "Developed the frontend for eazyX, a simplified interface to the DutchX decentra…" at bounding box center [222, 115] width 237 height 43
click at [225, 109] on p "Developed the frontend for eazyX, a simplified interface to the DutchX decentra…" at bounding box center [222, 115] width 237 height 43
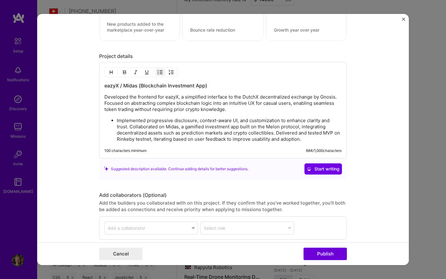
click at [127, 127] on p "Implemented progressive disclosure, context-aware UI, and customization to enha…" at bounding box center [229, 129] width 225 height 25
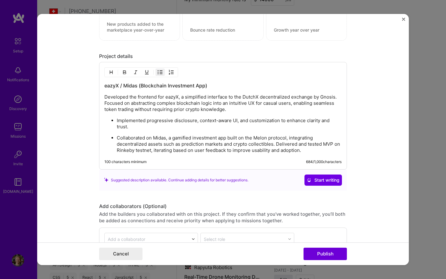
click at [275, 143] on p "Collaborated on Midas, a gamified investment app built on the Melon protocol, i…" at bounding box center [229, 144] width 225 height 19
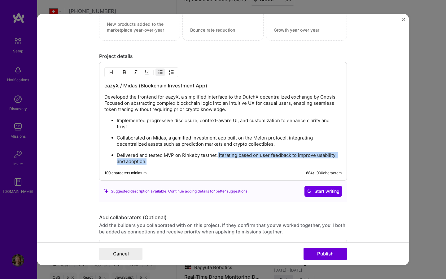
drag, startPoint x: 215, startPoint y: 156, endPoint x: 216, endPoint y: 159, distance: 3.5
click at [216, 159] on p "Delivered and tested MVP on Rinkeby testnet, iterating based on user feedback t…" at bounding box center [229, 158] width 225 height 12
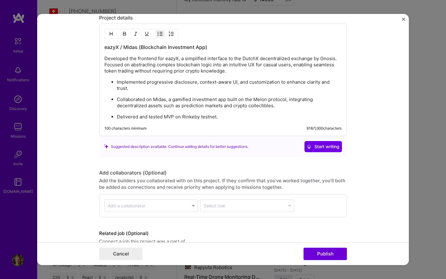
scroll to position [803, 0]
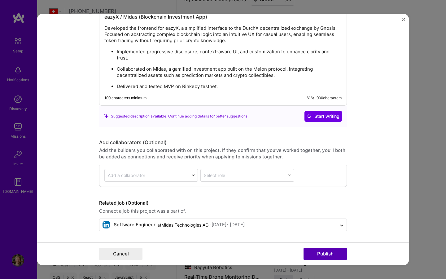
click at [322, 251] on button "Publish" at bounding box center [324, 253] width 43 height 12
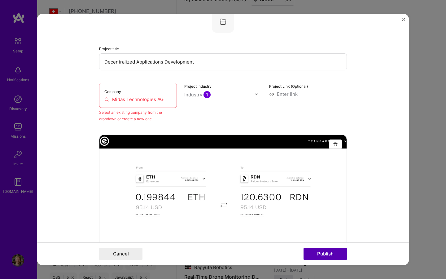
scroll to position [41, 0]
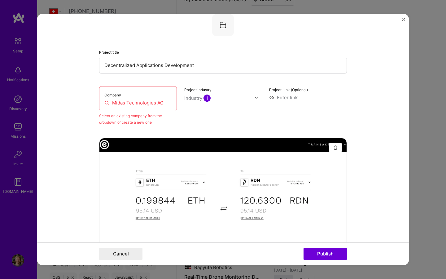
click at [166, 103] on input "Midas Technologies AG" at bounding box center [137, 102] width 67 height 7
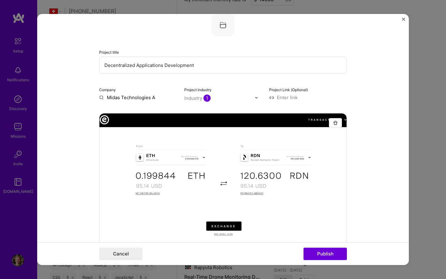
type input "Midas Technologies AG"
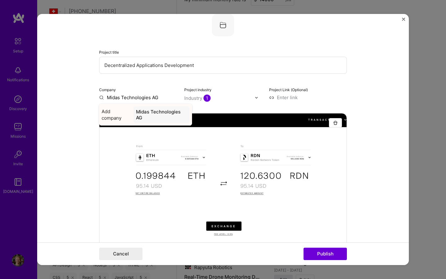
click at [146, 115] on div "Midas Technologies AG" at bounding box center [161, 114] width 56 height 17
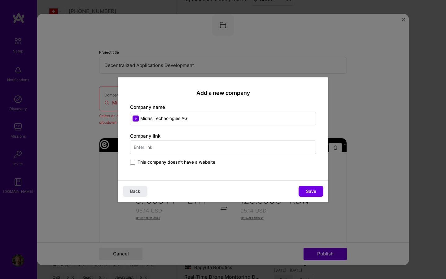
click at [205, 162] on span "This company doesn't have a website" at bounding box center [177, 162] width 78 height 6
click at [0, 0] on input "This company doesn't have a website" at bounding box center [0, 0] width 0 height 0
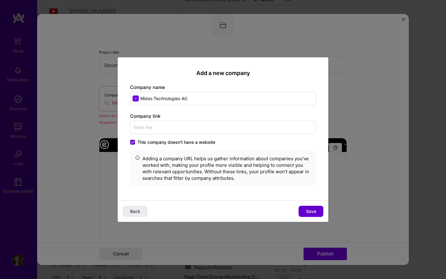
click at [308, 205] on button "Save" at bounding box center [311, 210] width 25 height 11
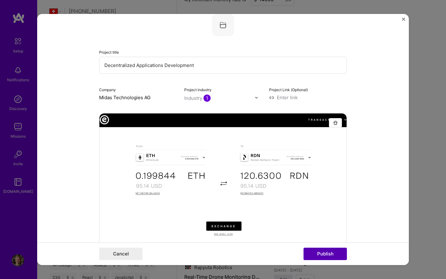
click at [329, 257] on button "Publish" at bounding box center [324, 253] width 43 height 12
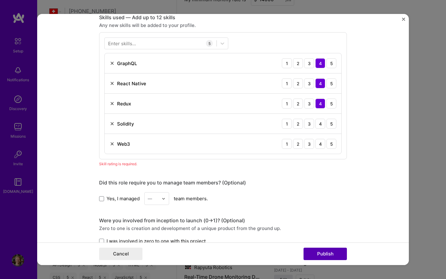
scroll to position [459, 0]
click at [306, 145] on div "3" at bounding box center [309, 143] width 10 height 10
click at [309, 123] on div "3" at bounding box center [309, 123] width 10 height 10
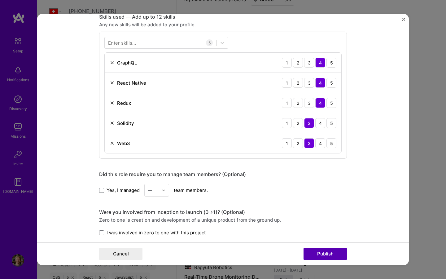
click at [324, 252] on button "Publish" at bounding box center [324, 253] width 43 height 12
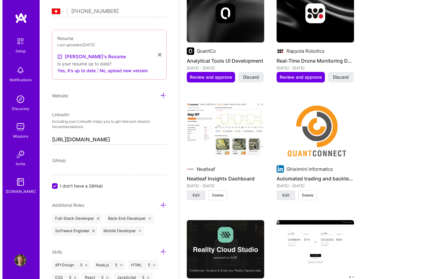
scroll to position [619, 0]
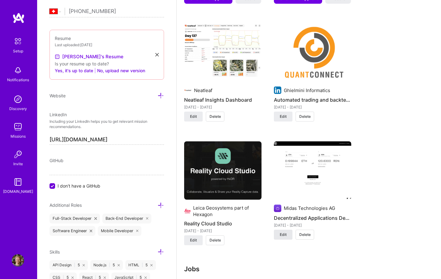
click at [283, 233] on span "Edit" at bounding box center [283, 235] width 7 height 6
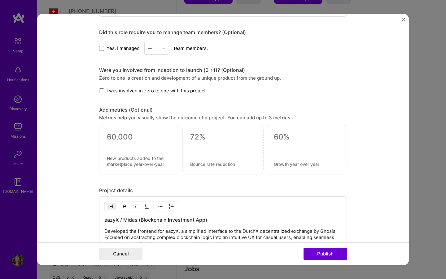
scroll to position [531, 0]
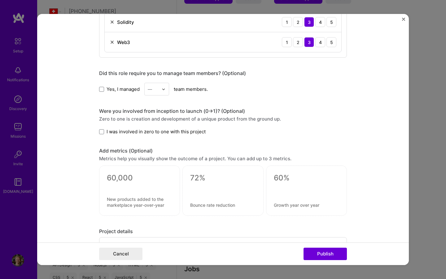
click at [107, 132] on span "I was involved in zero to one with this project" at bounding box center [156, 131] width 99 height 7
click at [0, 0] on input "I was involved in zero to one with this project" at bounding box center [0, 0] width 0 height 0
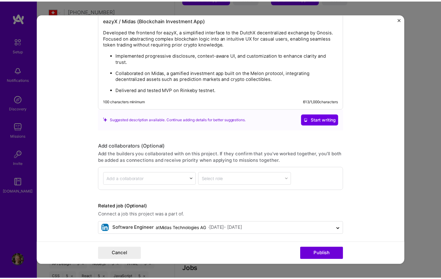
scroll to position [775, 0]
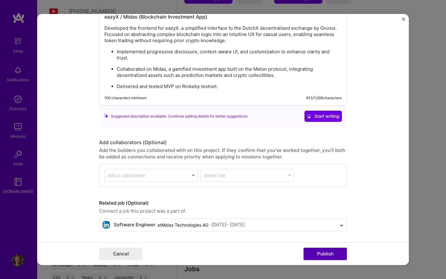
click at [317, 251] on button "Publish" at bounding box center [324, 253] width 43 height 12
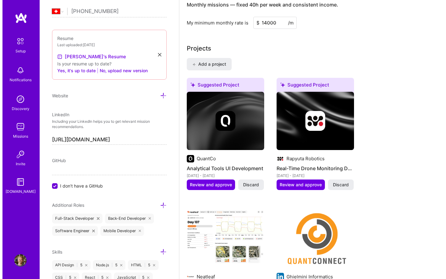
scroll to position [432, 0]
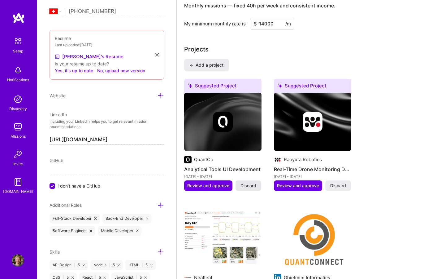
click at [250, 184] on span "Discard" at bounding box center [249, 185] width 16 height 6
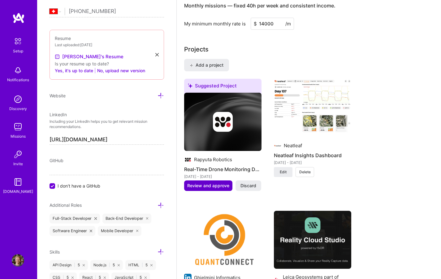
click at [207, 183] on span "Review and approve" at bounding box center [208, 185] width 42 height 6
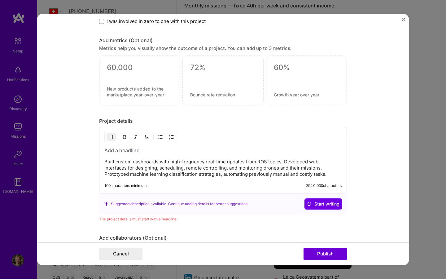
scroll to position [491, 0]
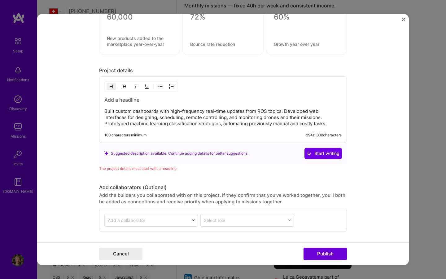
click at [244, 114] on p "Built custom dashboards with high-frequency real-time updates from ROS topics. …" at bounding box center [222, 117] width 237 height 19
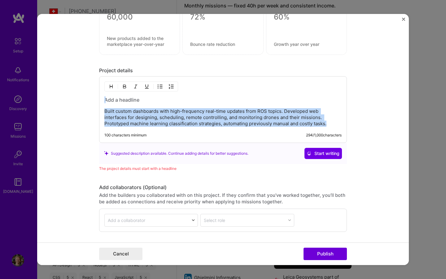
copy div "Built custom dashboards with high-frequency real-time updates from ROS topics. …"
click at [311, 157] on button "Start writing" at bounding box center [322, 153] width 37 height 11
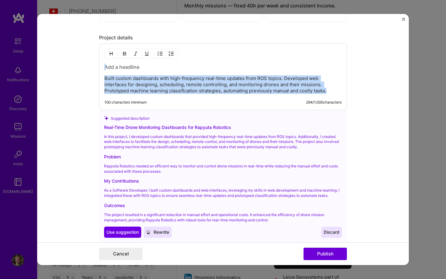
scroll to position [524, 0]
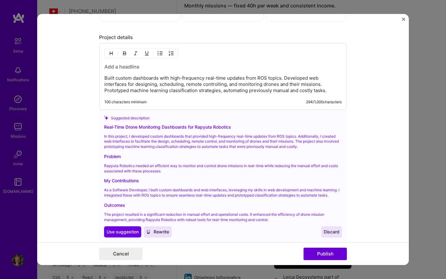
click at [201, 128] on div "Real-Time Drone Monitoring Dashboards for Rapyuta Robotics" at bounding box center [223, 127] width 238 height 7
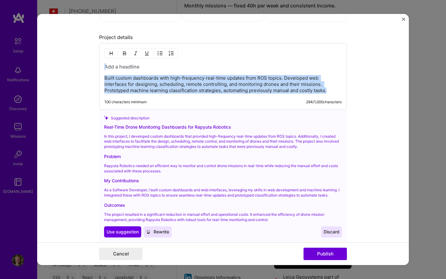
click at [122, 69] on h3 at bounding box center [222, 66] width 237 height 7
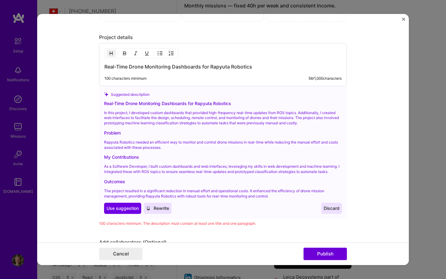
click at [181, 72] on div "Real-Time Drone Monitoring Dashboards for Rapyuta Robotics 100 characters minim…" at bounding box center [223, 64] width 248 height 43
click at [210, 68] on h3 "Real-Time Drone Monitoring Dashboards for Rapyuta Robotics" at bounding box center [222, 66] width 237 height 7
click at [255, 70] on h3 "Real-Time Drone Monitoring Dashboards for Rapyuta Robotics" at bounding box center [222, 66] width 237 height 7
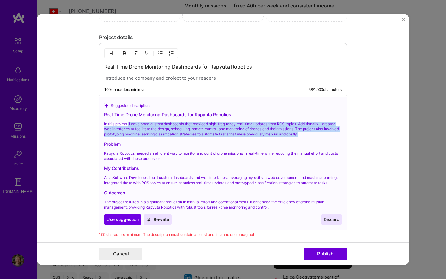
drag, startPoint x: 314, startPoint y: 134, endPoint x: 127, endPoint y: 124, distance: 187.0
click at [127, 124] on p "In this project, I developed custom dashboards that provided high-frequency rea…" at bounding box center [223, 128] width 238 height 15
copy p "I developed custom dashboards that provided high-frequency real-time updates fr…"
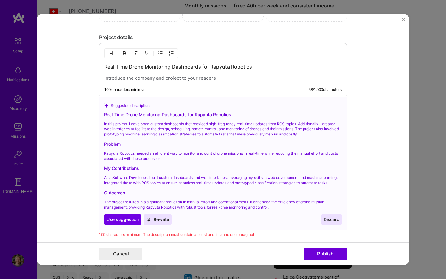
click at [114, 79] on p at bounding box center [222, 78] width 237 height 6
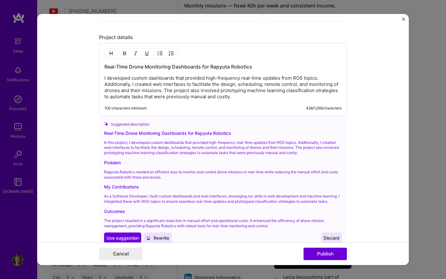
click at [105, 78] on p "I developed custom dashboards that provided high-frequency real-time updates fr…" at bounding box center [222, 87] width 237 height 25
click at [131, 85] on p "We developed custom dashboards that provided high-frequency real-time updates f…" at bounding box center [222, 87] width 237 height 25
click at [262, 133] on div "Real-Time Drone Monitoring Dashboards for Rapyuta Robotics" at bounding box center [223, 133] width 238 height 7
drag, startPoint x: 253, startPoint y: 97, endPoint x: 153, endPoint y: 98, distance: 100.0
click at [153, 98] on p "We developed custom dashboards that provided high-frequency real-time updates f…" at bounding box center [222, 87] width 237 height 25
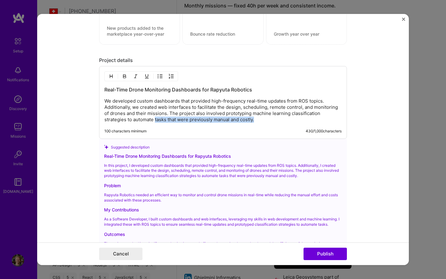
scroll to position [499, 0]
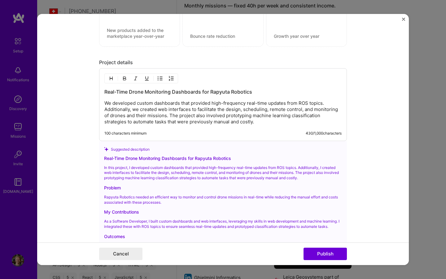
click at [288, 116] on p "We developed custom dashboards that provided high-frequency real-time updates f…" at bounding box center [222, 112] width 237 height 25
click at [164, 123] on p "We developed custom dashboards that provided high-frequency real-time updates f…" at bounding box center [222, 112] width 237 height 25
click at [108, 115] on p "We developed custom dashboards that provided high-frequency real-time updates f…" at bounding box center [222, 112] width 237 height 25
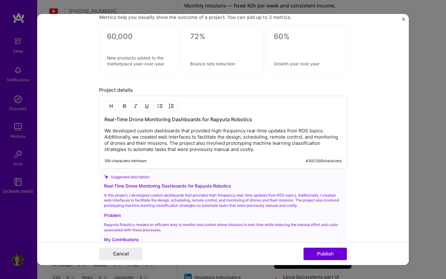
scroll to position [492, 0]
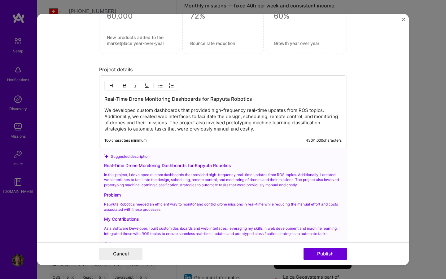
click at [104, 110] on p "We developed custom dashboards that provided high-frequency real-time updates f…" at bounding box center [222, 119] width 237 height 25
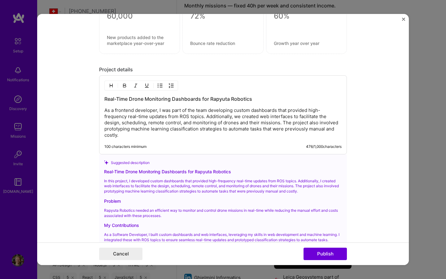
click at [279, 123] on p "As a frontend developer, I was part of the team developing custom dashboards th…" at bounding box center [222, 122] width 237 height 31
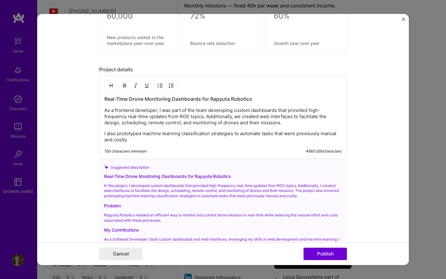
click at [150, 139] on p "I also prototyped machine learning classification strategies to automate tasks …" at bounding box center [222, 136] width 237 height 12
click at [141, 133] on p "I also prototyped machine learning classification strategies to automate tasks …" at bounding box center [222, 136] width 237 height 12
click at [179, 135] on p "I also prototyped machine learning classification strategies to automate tasks …" at bounding box center [222, 136] width 237 height 12
click at [180, 135] on p "I also prototyped machine learning classification strategies to automate tasks …" at bounding box center [222, 136] width 237 height 12
click at [220, 133] on p "I also prototyped machine learning classification strategies to automate tasks …" at bounding box center [222, 136] width 237 height 12
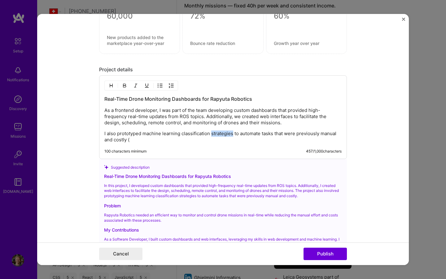
click at [220, 133] on p "I also prototyped machine learning classification strategies to automate tasks …" at bounding box center [222, 136] width 237 height 12
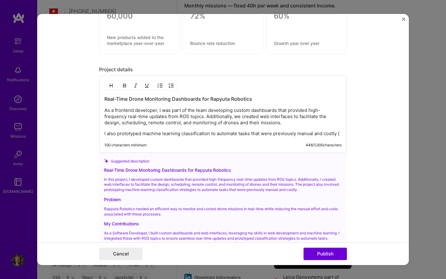
click at [179, 133] on p "I also prototyped machine learning classification to automate tasks that were p…" at bounding box center [222, 133] width 237 height 6
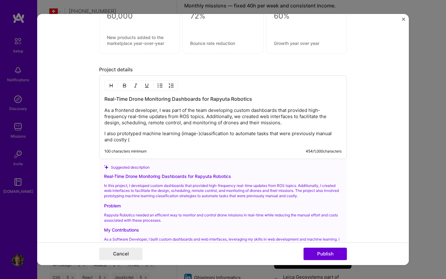
click at [226, 134] on p "I also prototyped machine learning (image-)classification to automate tasks tha…" at bounding box center [222, 136] width 237 height 12
click at [132, 134] on p "I also prototyped machine learning (image-)classification to automate tasks tha…" at bounding box center [222, 136] width 237 height 12
click at [215, 134] on p "I also set up machine learning (image-)classification to automate tasks that we…" at bounding box center [222, 136] width 237 height 12
click at [219, 134] on p "I also set up machine learning (image-)classificationnpipelines to automate tas…" at bounding box center [222, 136] width 237 height 12
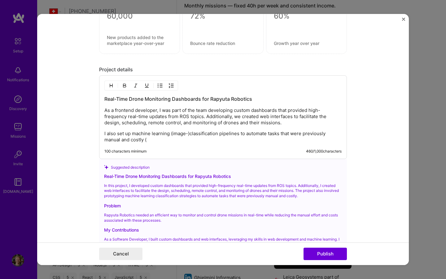
click at [160, 139] on p "I also set up machine learning (image-)classification pipelines to automate tas…" at bounding box center [222, 136] width 237 height 12
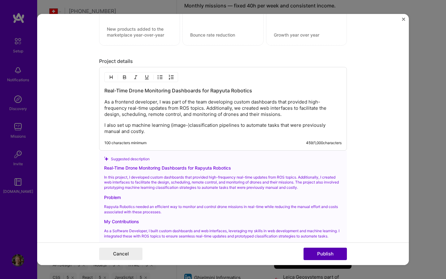
click at [326, 250] on button "Publish" at bounding box center [324, 253] width 43 height 12
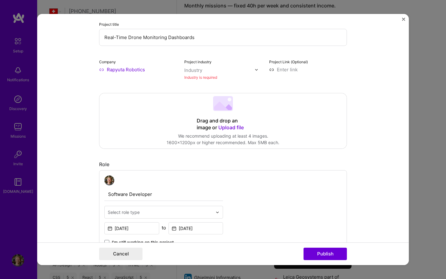
scroll to position [41, 0]
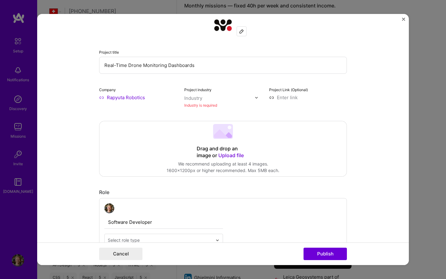
click at [255, 97] on img at bounding box center [257, 98] width 4 height 4
type input "robot"
click at [209, 111] on div "Robotics" at bounding box center [206, 110] width 19 height 7
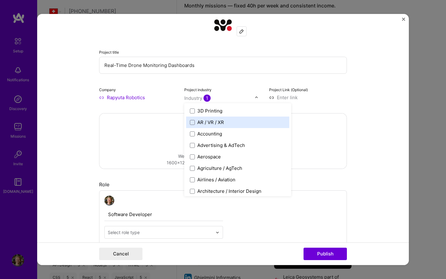
click at [155, 124] on div "Drag and drop an image or Upload file Upload file We recommend uploading at lea…" at bounding box center [222, 140] width 247 height 55
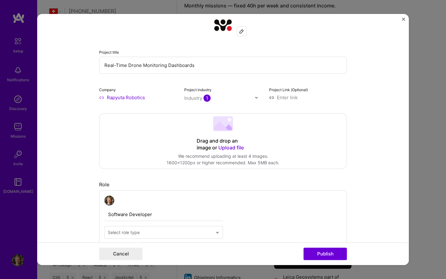
click at [233, 149] on span "Upload file" at bounding box center [230, 147] width 25 height 6
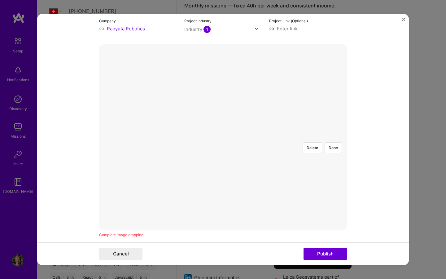
scroll to position [110, 0]
click at [333, 256] on button "Publish" at bounding box center [324, 253] width 43 height 12
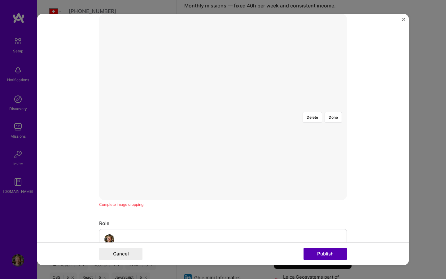
scroll to position [140, 0]
click at [331, 111] on button "Done" at bounding box center [333, 116] width 17 height 11
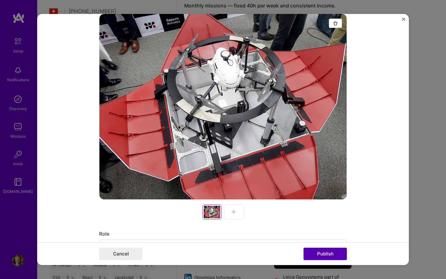
click at [321, 252] on button "Publish" at bounding box center [324, 253] width 43 height 12
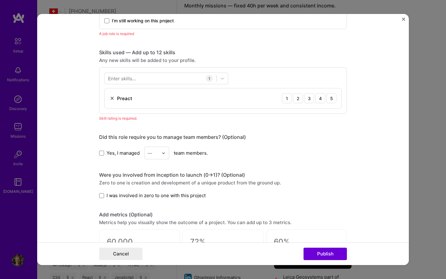
scroll to position [422, 0]
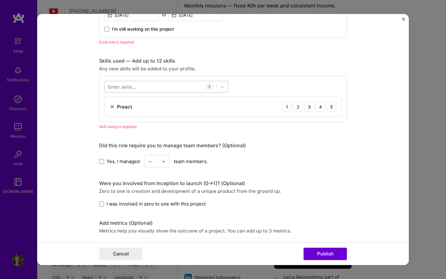
click at [171, 86] on div at bounding box center [161, 87] width 112 height 10
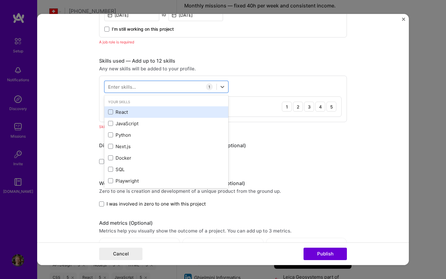
click at [115, 111] on div "React" at bounding box center [166, 112] width 116 height 7
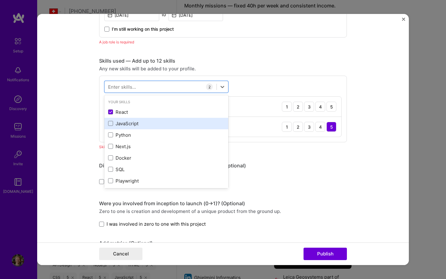
click at [121, 121] on div "JavaScript" at bounding box center [166, 123] width 116 height 7
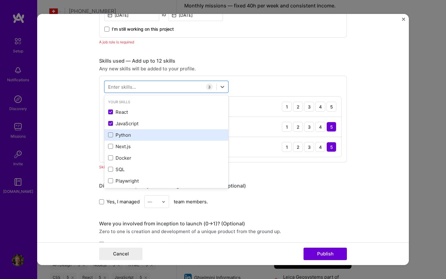
click at [128, 132] on div "Python" at bounding box center [166, 135] width 116 height 7
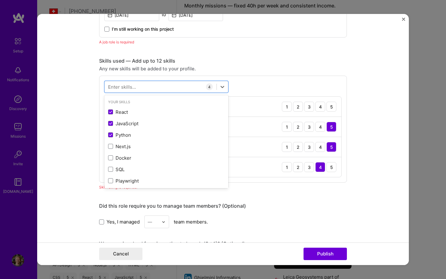
click at [91, 98] on form "Editing suggested project This project is suggested based on your LinkedIn, res…" at bounding box center [223, 139] width 372 height 251
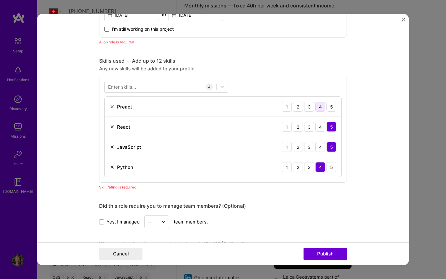
click at [315, 109] on div "4" at bounding box center [320, 107] width 10 height 10
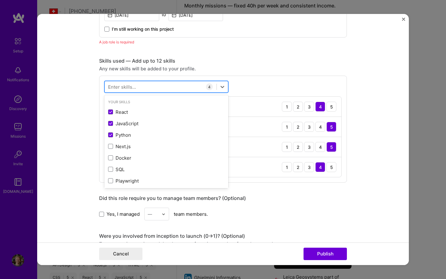
click at [179, 86] on div at bounding box center [161, 87] width 112 height 10
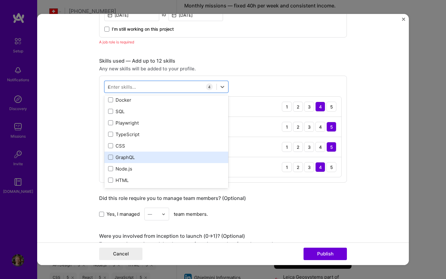
scroll to position [35, 0]
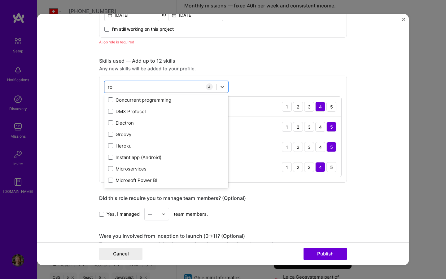
type input "ros"
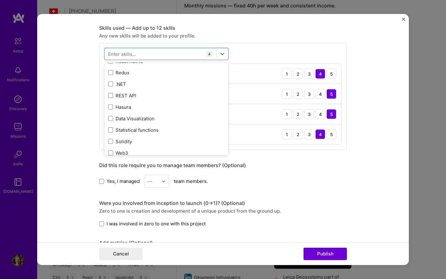
scroll to position [301, 0]
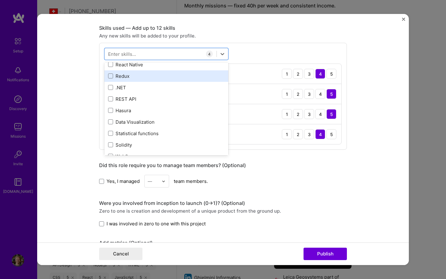
click at [111, 77] on div "Redux" at bounding box center [166, 76] width 116 height 7
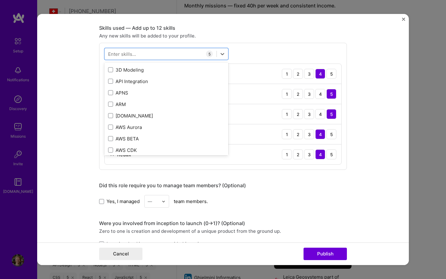
scroll to position [426, 0]
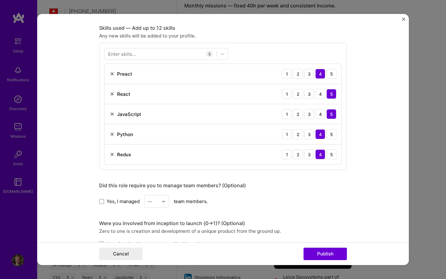
click at [77, 120] on form "Editing suggested project This project is suggested based on your LinkedIn, res…" at bounding box center [223, 139] width 372 height 251
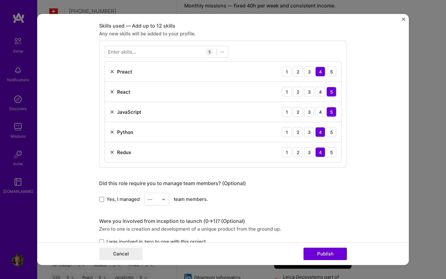
scroll to position [459, 0]
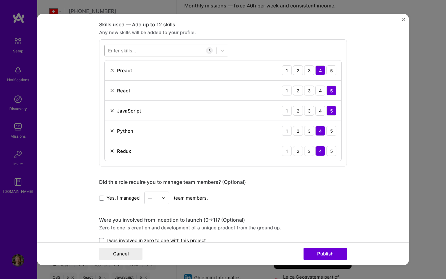
click at [167, 50] on div at bounding box center [161, 51] width 112 height 10
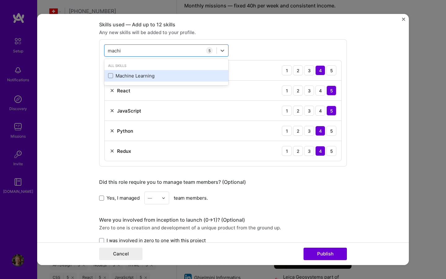
click at [144, 76] on div "Machine Learning" at bounding box center [166, 75] width 116 height 7
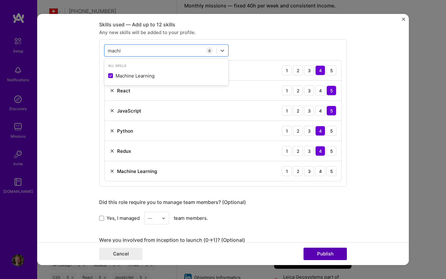
type input "machi"
click at [321, 251] on button "Publish" at bounding box center [324, 253] width 43 height 12
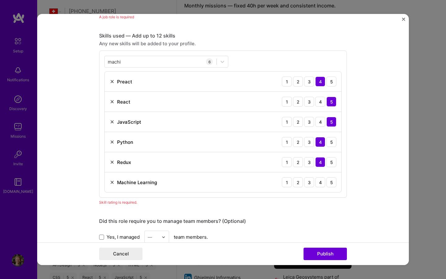
scroll to position [441, 0]
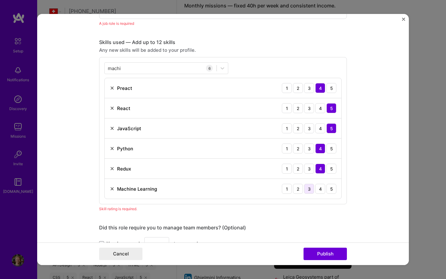
click at [310, 191] on div "3" at bounding box center [309, 189] width 10 height 10
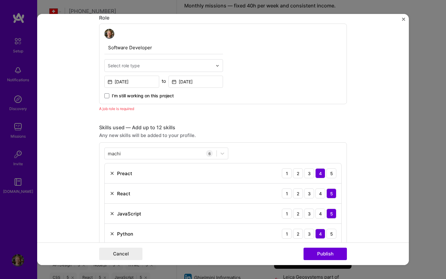
scroll to position [356, 0]
click at [171, 67] on input "text" at bounding box center [160, 65] width 105 height 7
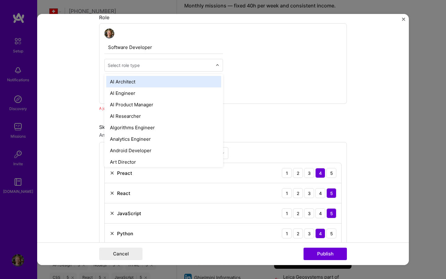
click at [247, 68] on div "Software Developer option AI Architect focused, 1 of 70. 70 results available. …" at bounding box center [223, 63] width 248 height 81
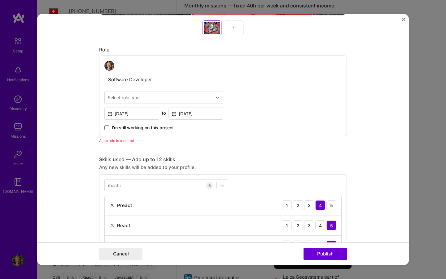
scroll to position [325, 0]
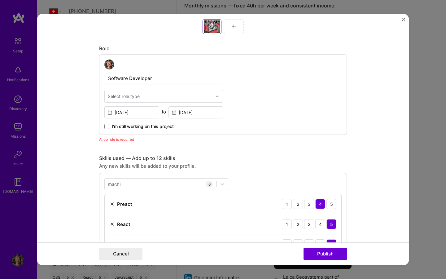
click at [206, 92] on div "Select role type" at bounding box center [160, 96] width 111 height 12
type input "fron"
click at [133, 113] on div "Front-End Developer" at bounding box center [163, 112] width 115 height 11
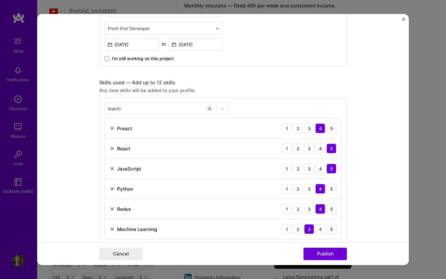
scroll to position [461, 0]
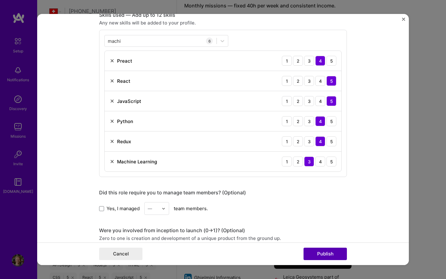
click at [318, 249] on button "Publish" at bounding box center [324, 253] width 43 height 12
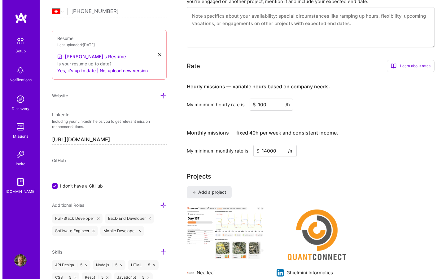
scroll to position [306, 0]
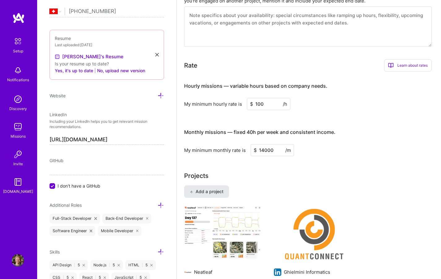
click at [217, 192] on span "Add a project" at bounding box center [207, 191] width 34 height 6
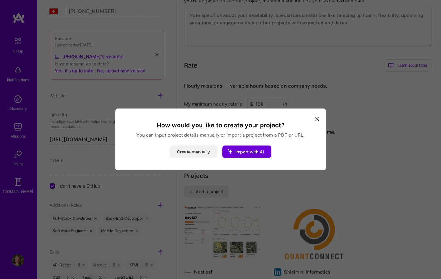
click at [199, 154] on button "Create manually" at bounding box center [194, 152] width 48 height 12
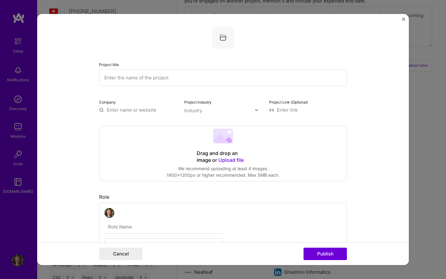
click at [143, 77] on input "text" at bounding box center [223, 77] width 248 height 17
click at [230, 162] on span "Upload file" at bounding box center [230, 160] width 25 height 6
click at [186, 82] on input "Swiss Invoice" at bounding box center [223, 77] width 248 height 17
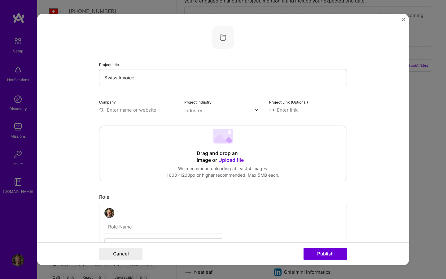
paste input ": QR‑Bills"
type input "Swiss Invoice: QR‑Bills"
click at [282, 111] on input at bounding box center [308, 110] width 78 height 7
paste input "[URL][DOMAIN_NAME]"
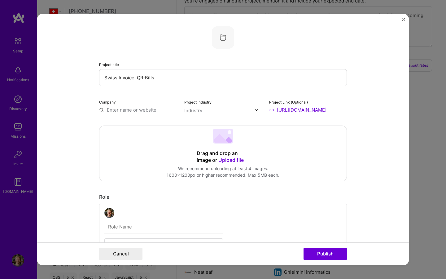
type input "[URL][DOMAIN_NAME]"
